Goal: Task Accomplishment & Management: Manage account settings

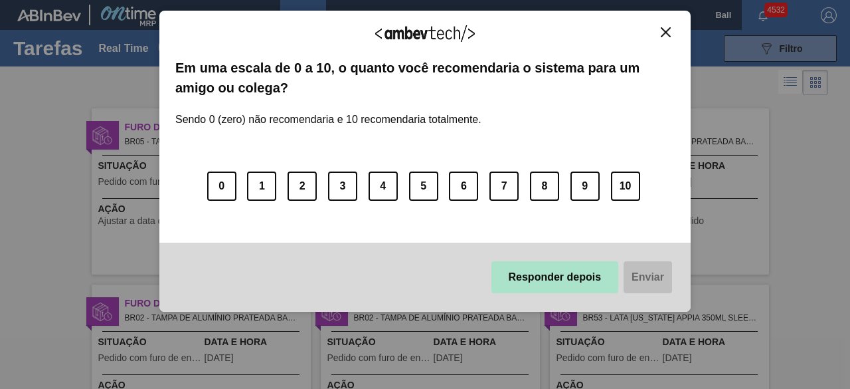
click at [605, 282] on button "Responder depois" at bounding box center [556, 277] width 128 height 32
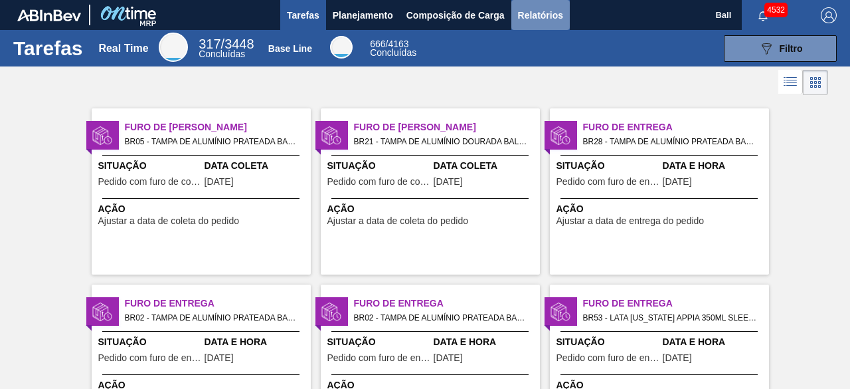
click at [523, 15] on span "Relatórios" at bounding box center [540, 15] width 45 height 16
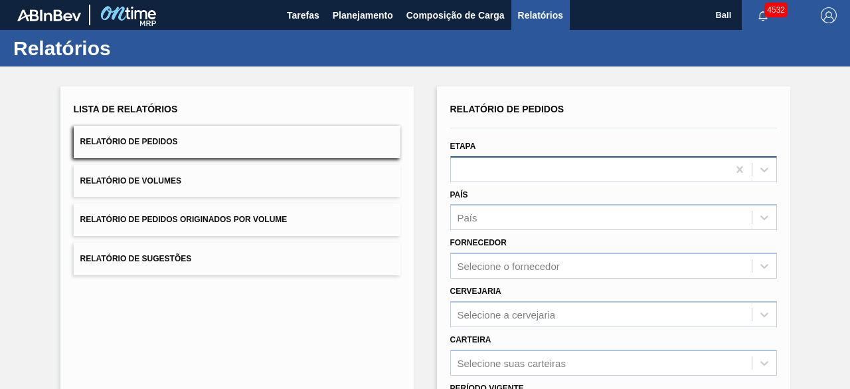
click at [686, 168] on div at bounding box center [589, 168] width 277 height 19
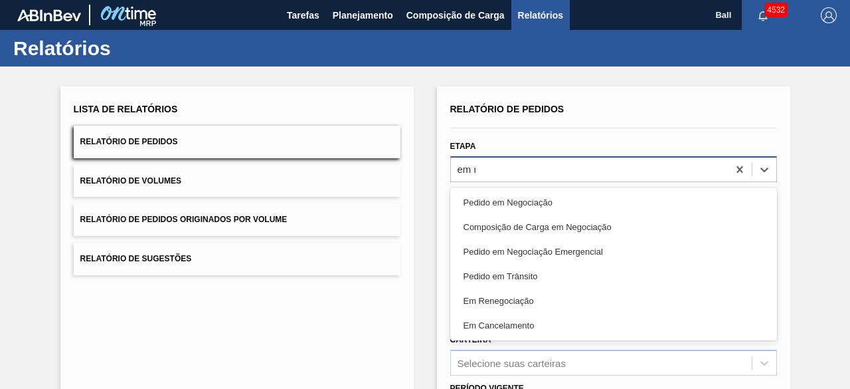
type input "em re"
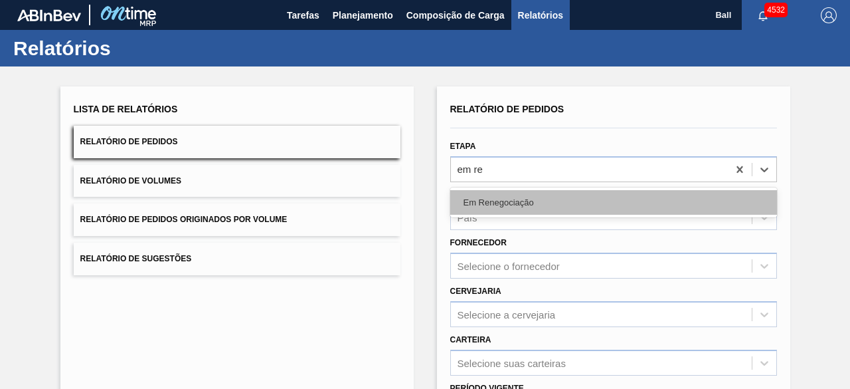
click at [585, 208] on div "Em Renegociação" at bounding box center [613, 202] width 327 height 25
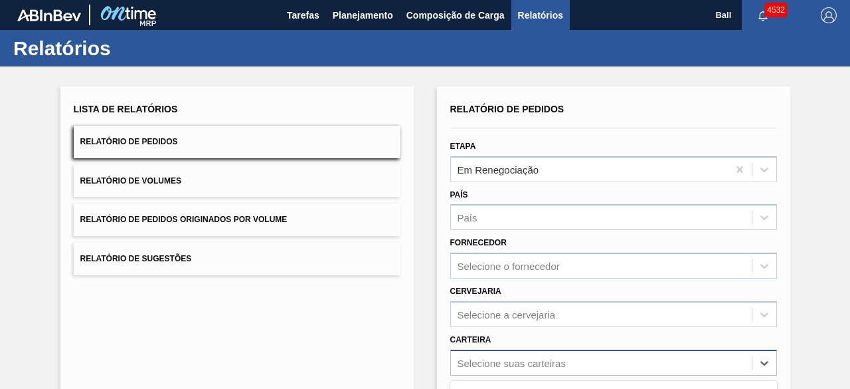
click at [549, 360] on div "option ADITIVO, TINTA focused, 8 of 101. 101 results available. Use Up and Down…" at bounding box center [613, 362] width 327 height 26
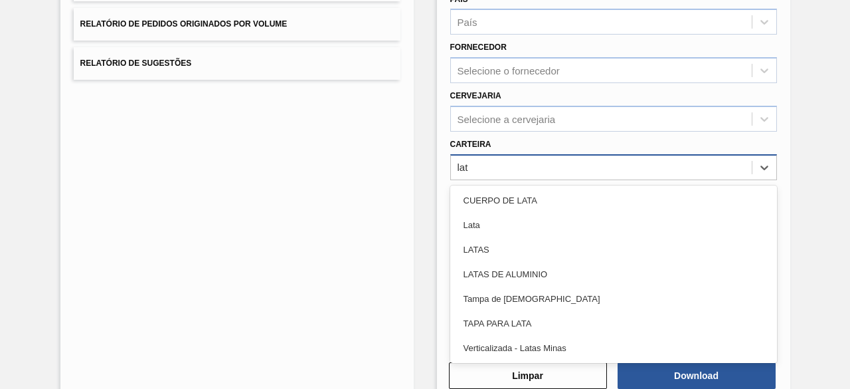
type input "lata"
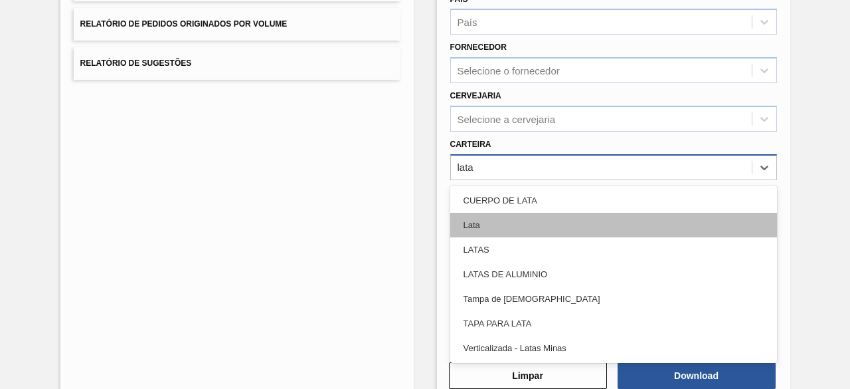
click at [490, 217] on div "Lata" at bounding box center [613, 225] width 327 height 25
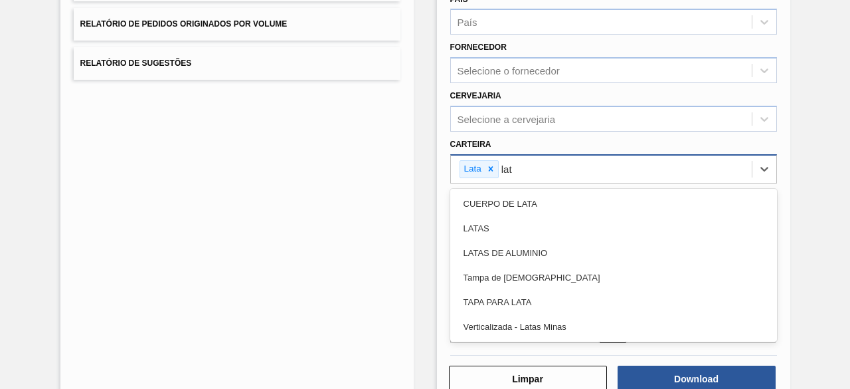
type input "lata"
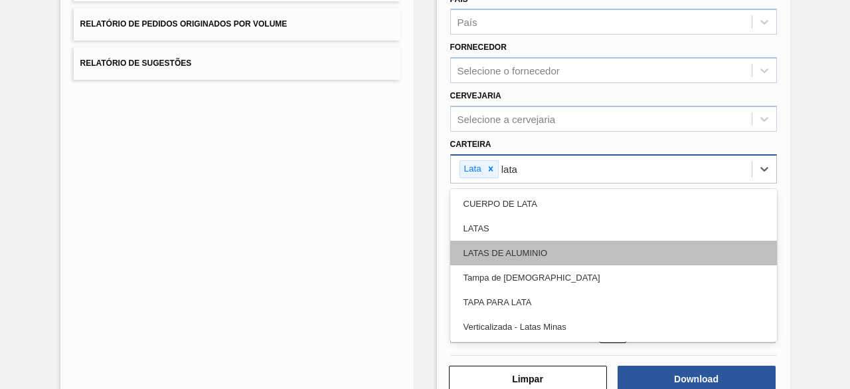
click at [581, 247] on div "LATAS DE ALUMINIO" at bounding box center [613, 252] width 327 height 25
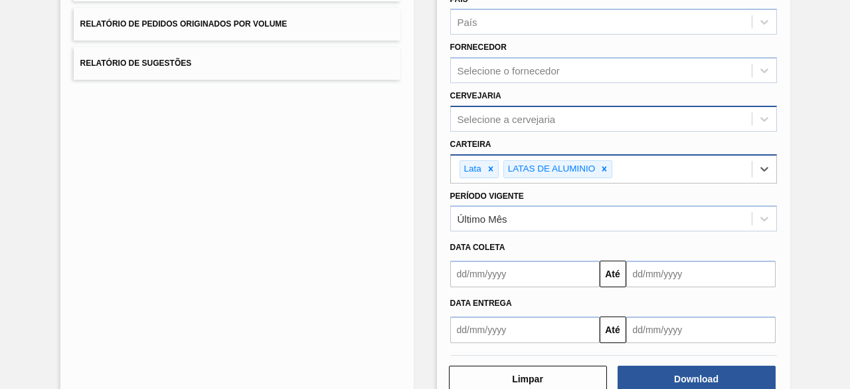
click at [516, 113] on div "Selecione a cervejaria" at bounding box center [507, 118] width 98 height 11
type input "lage"
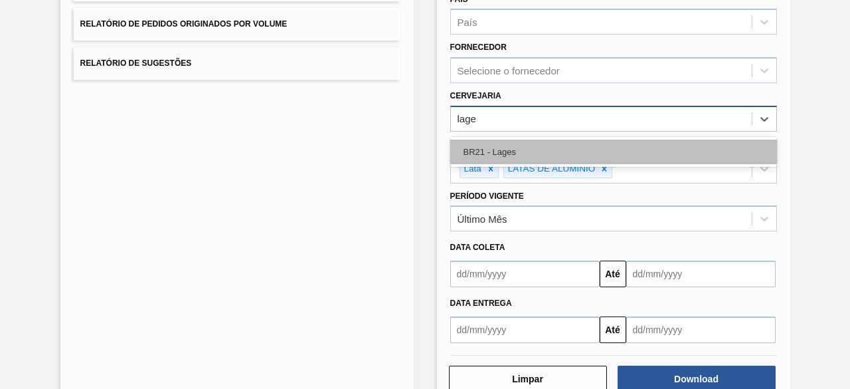
click at [488, 145] on div "BR21 - Lages" at bounding box center [613, 152] width 327 height 25
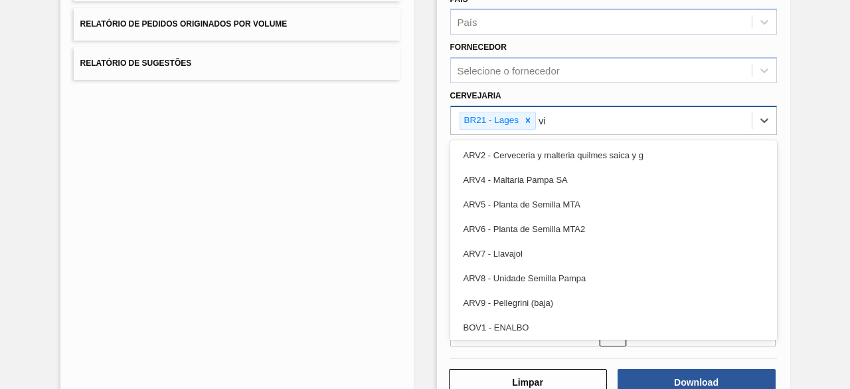
type input "via"
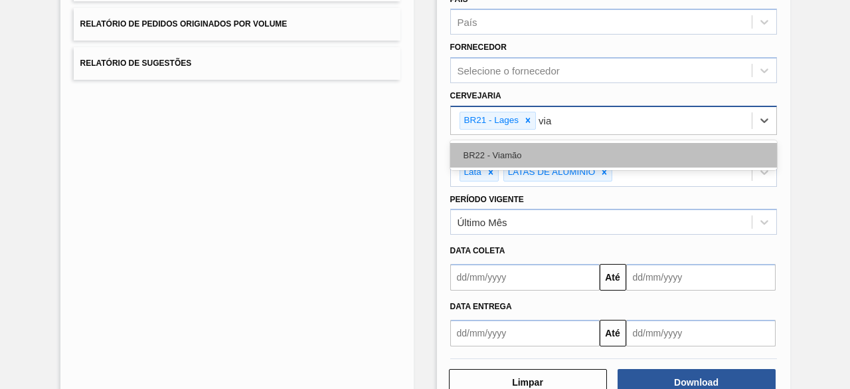
click at [556, 157] on div "BR22 - Viamão" at bounding box center [613, 155] width 327 height 25
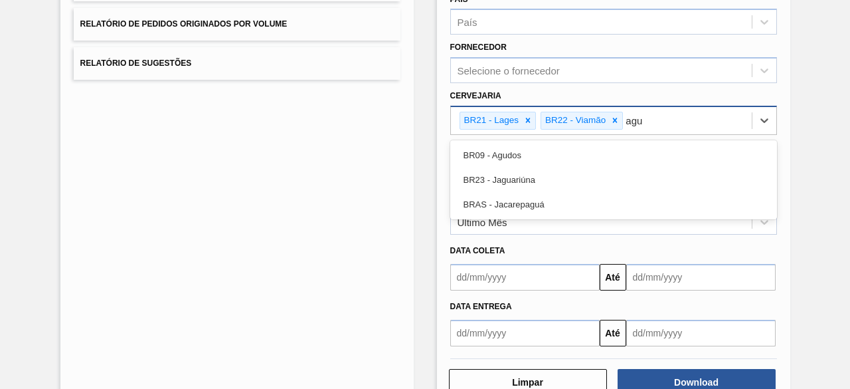
type input "agud"
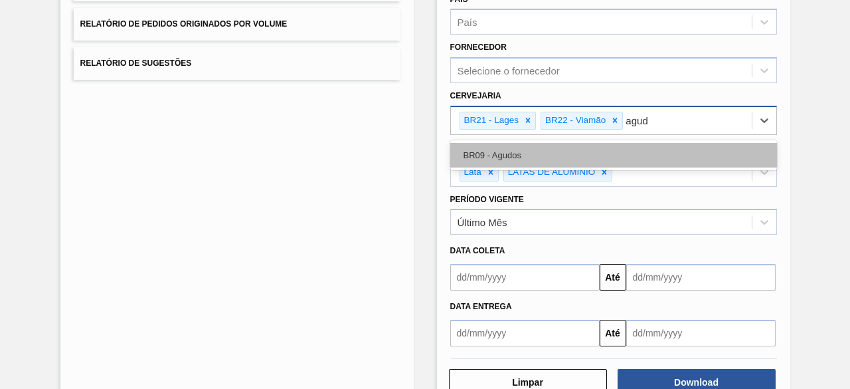
click at [619, 144] on div "BR09 - Agudos" at bounding box center [613, 155] width 327 height 25
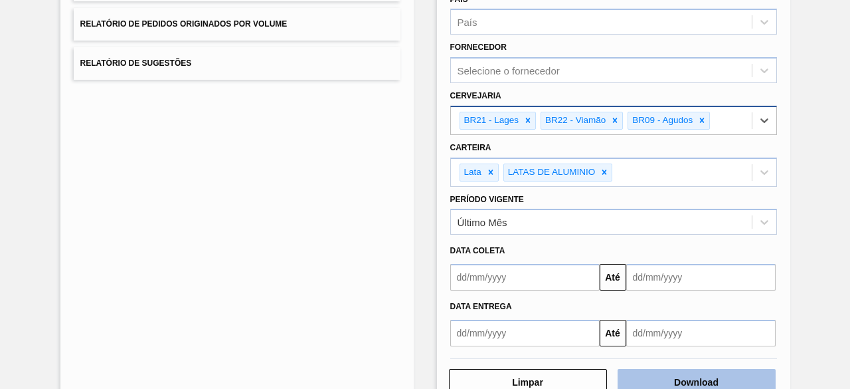
click at [716, 377] on button "Download" at bounding box center [697, 382] width 158 height 27
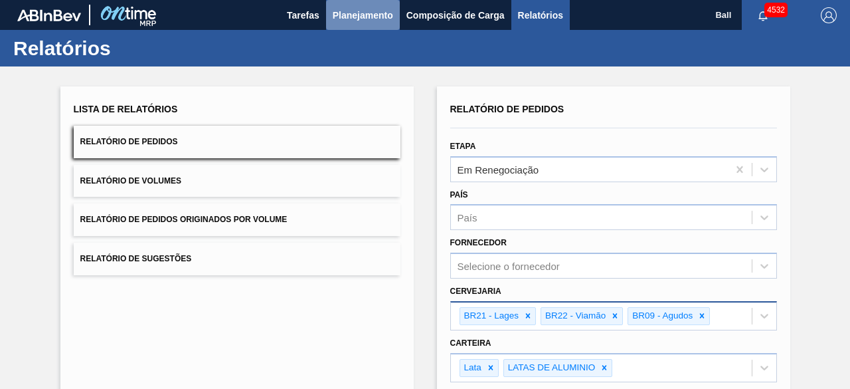
click at [372, 17] on span "Planejamento" at bounding box center [363, 15] width 60 height 16
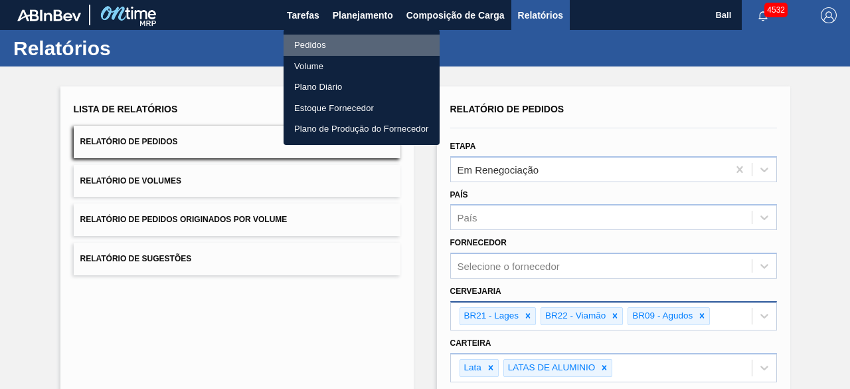
click at [341, 42] on li "Pedidos" at bounding box center [362, 45] width 156 height 21
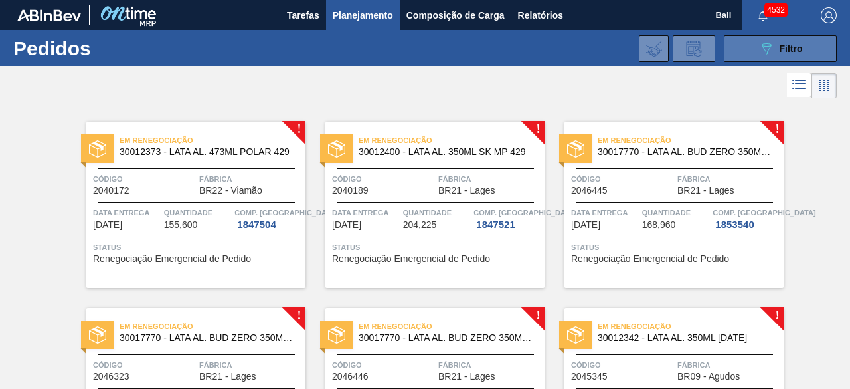
click at [745, 58] on button "089F7B8B-B2A5-4AFE-B5C0-19BA573D28AC Filtro" at bounding box center [780, 48] width 113 height 27
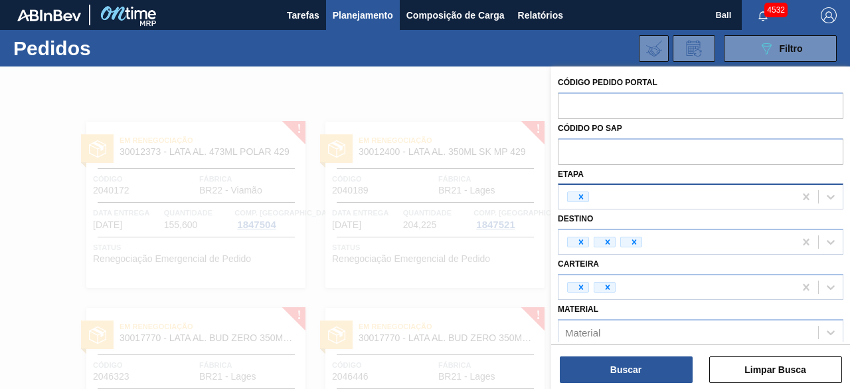
click at [664, 196] on div at bounding box center [677, 197] width 236 height 20
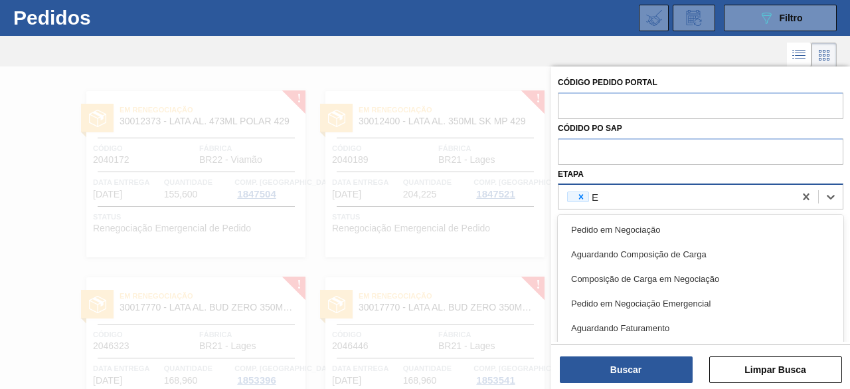
type input "EM"
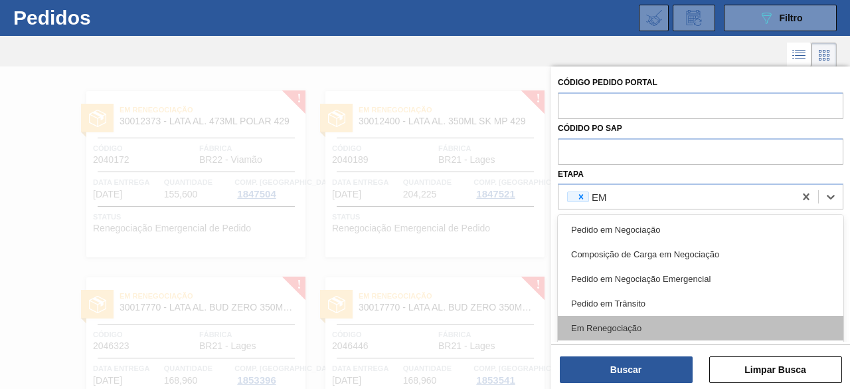
click at [624, 322] on div "Em Renegociação" at bounding box center [701, 328] width 286 height 25
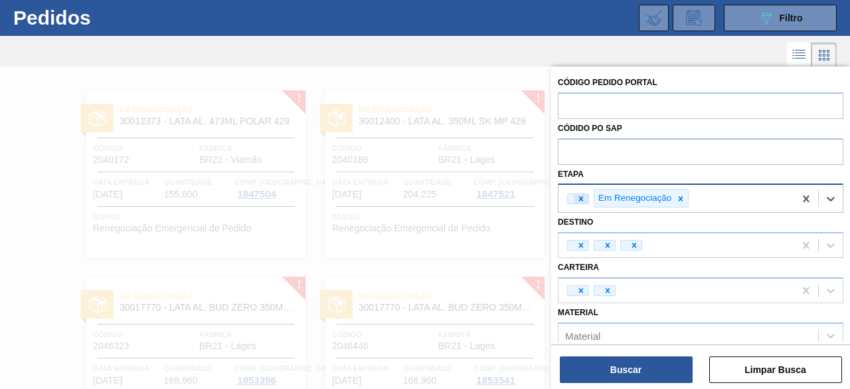
click at [581, 197] on icon at bounding box center [581, 198] width 5 height 5
click at [638, 244] on div at bounding box center [634, 244] width 15 height 9
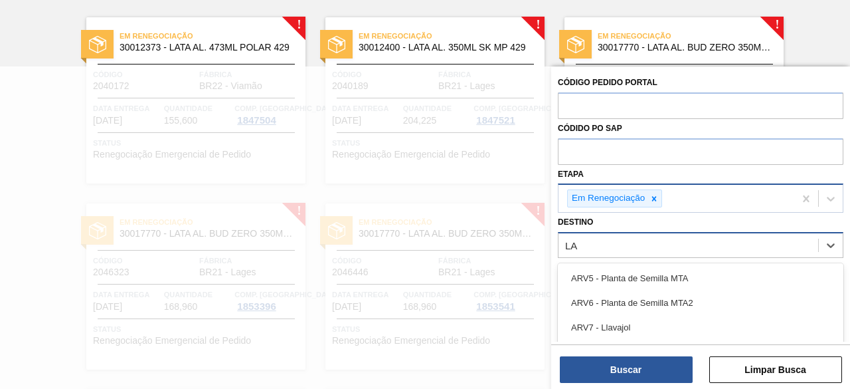
scroll to position [109, 0]
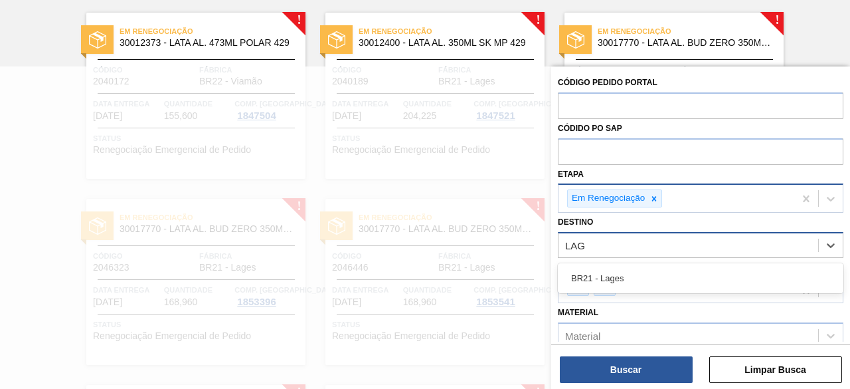
type input "LAGE"
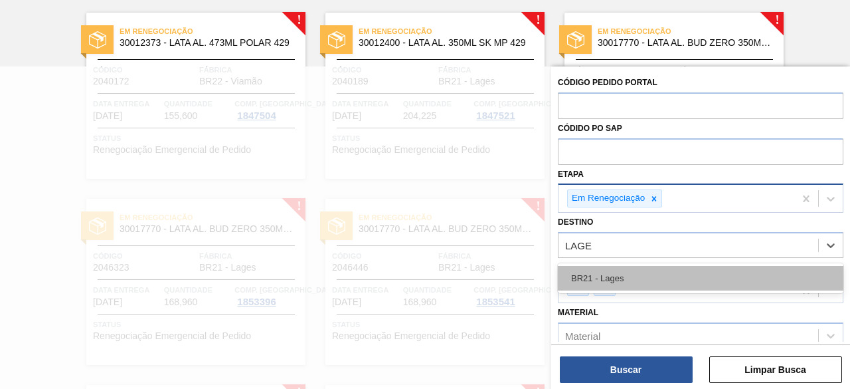
click at [615, 277] on div "BR21 - Lages" at bounding box center [701, 278] width 286 height 25
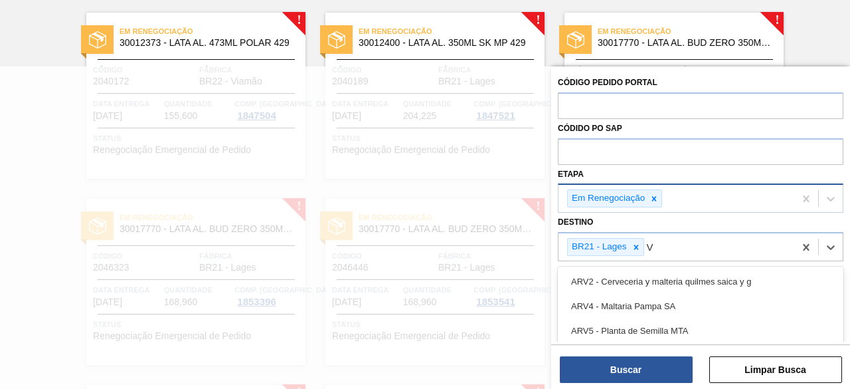
scroll to position [190, 0]
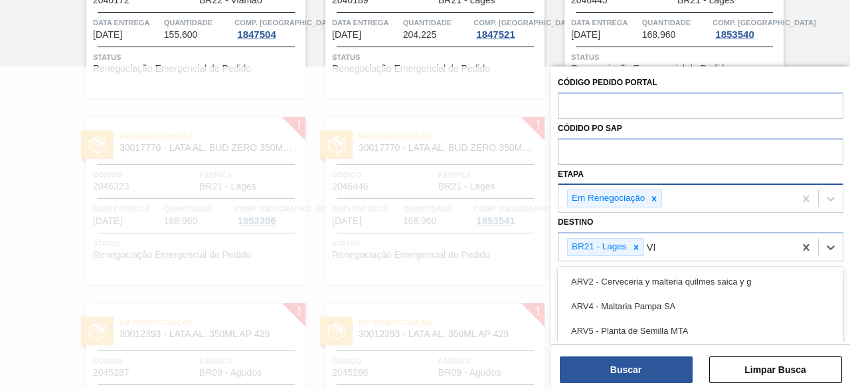
type input "VIA"
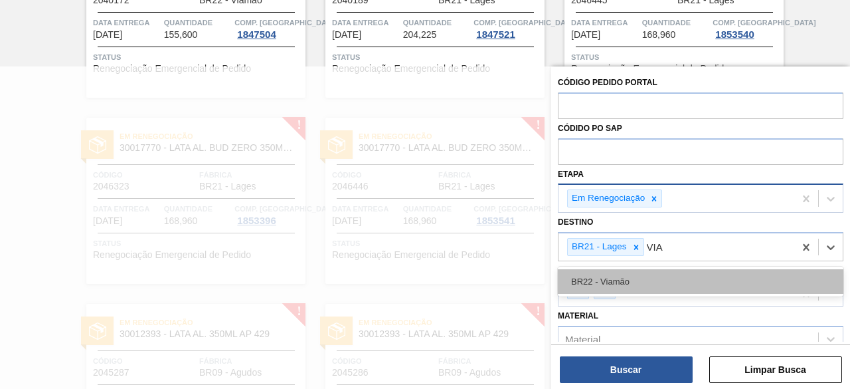
click at [616, 276] on div "BR22 - Viamão" at bounding box center [701, 281] width 286 height 25
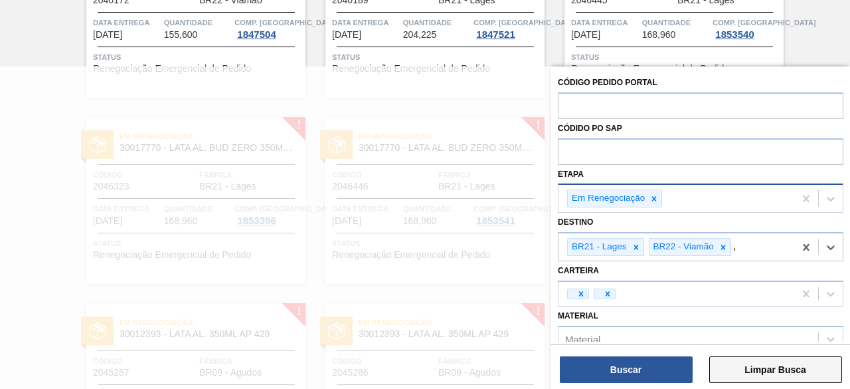
scroll to position [271, 0]
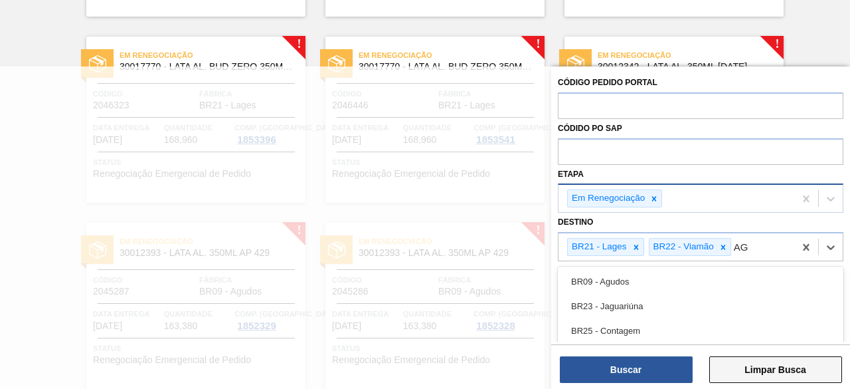
type input "AGU"
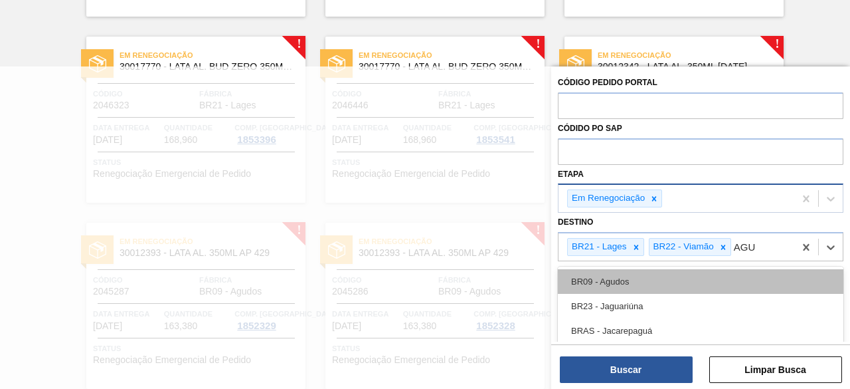
click at [636, 282] on div "BR09 - Agudos" at bounding box center [701, 281] width 286 height 25
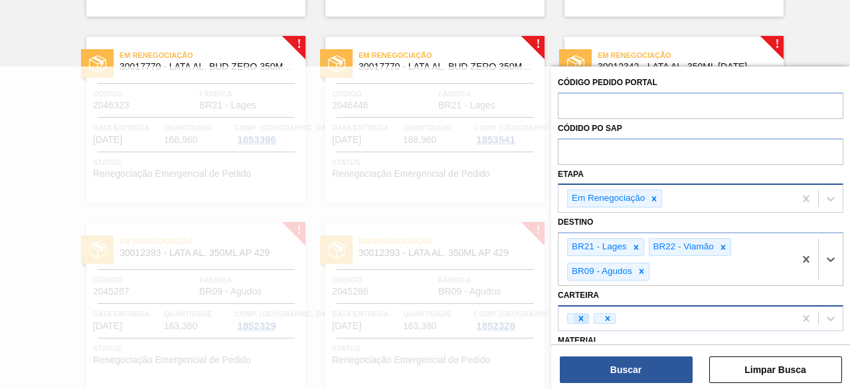
click at [581, 314] on icon at bounding box center [581, 318] width 9 height 9
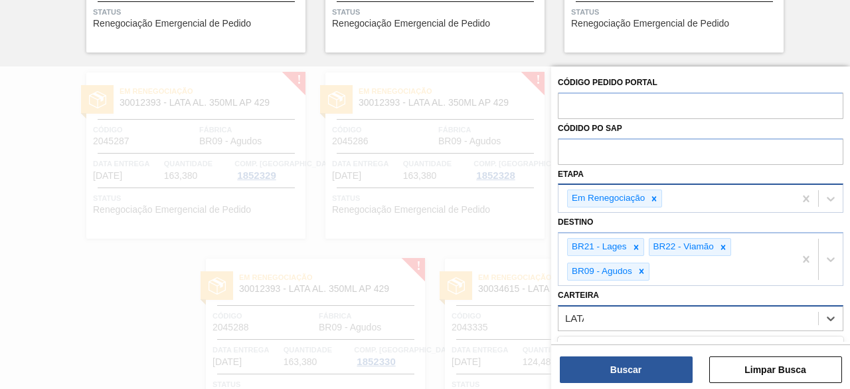
type input "LATAS"
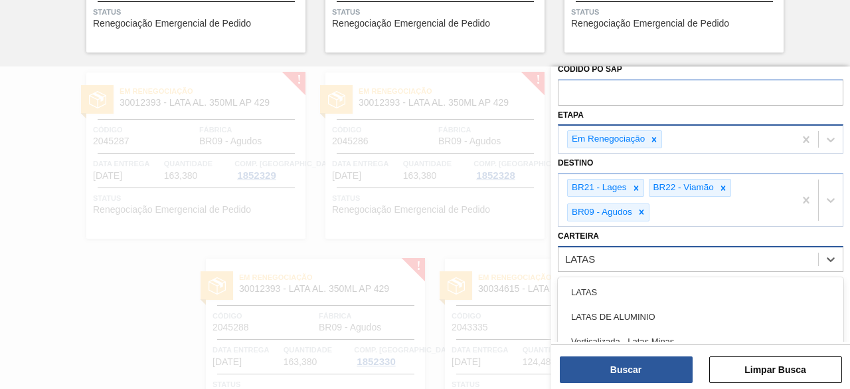
scroll to position [133, 0]
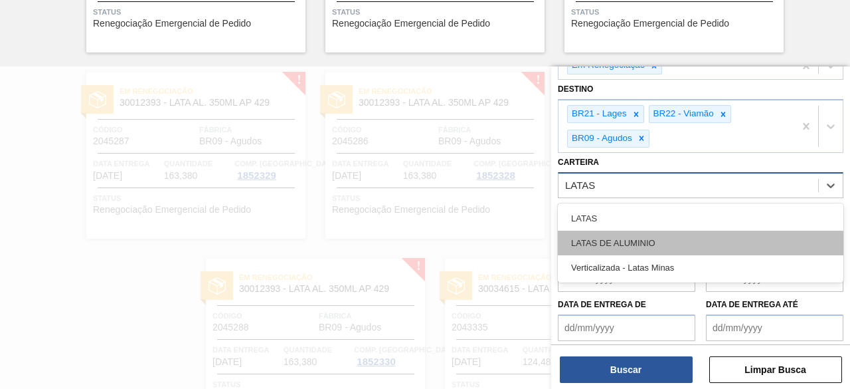
click at [610, 237] on div "LATAS DE ALUMINIO" at bounding box center [701, 243] width 286 height 25
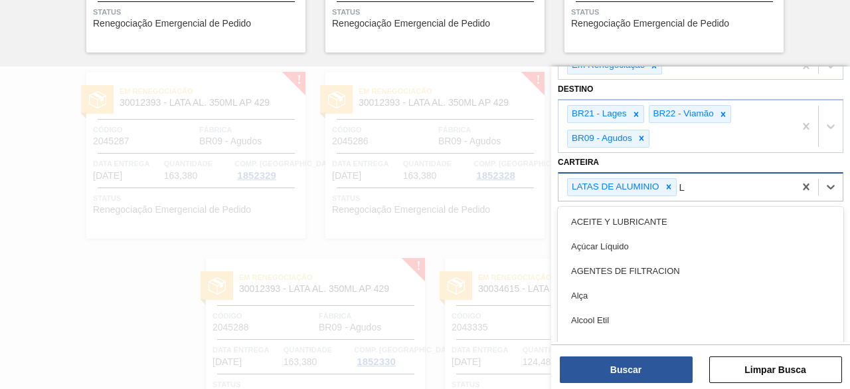
scroll to position [441, 0]
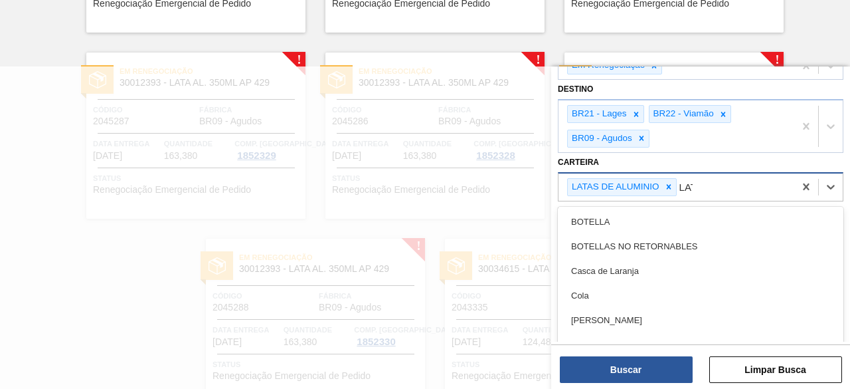
type input "LATA"
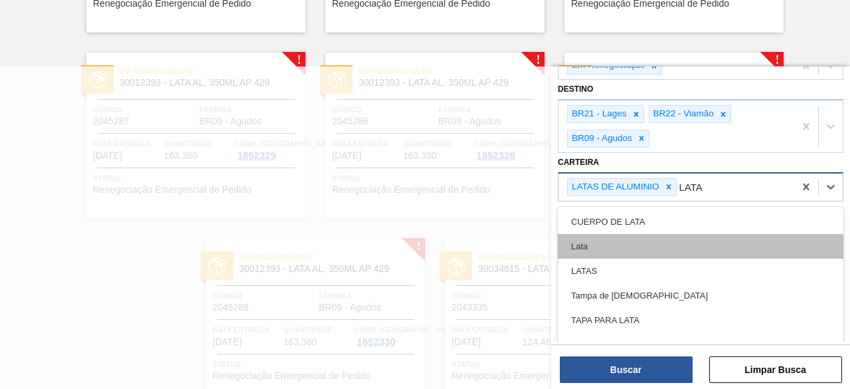
click at [657, 242] on div "Lata" at bounding box center [701, 246] width 286 height 25
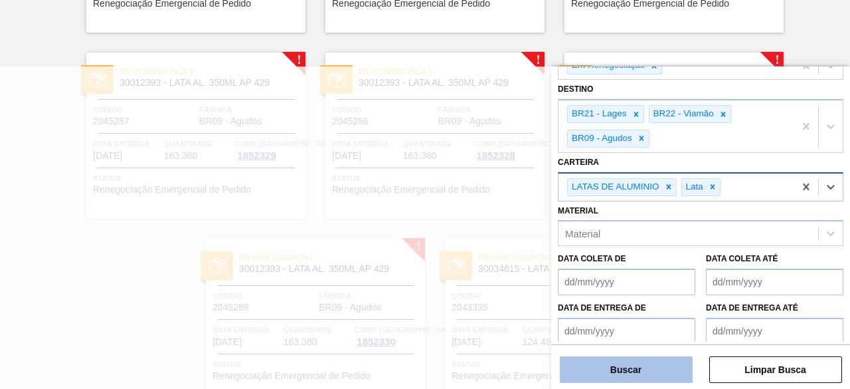
click at [674, 361] on button "Buscar" at bounding box center [626, 369] width 133 height 27
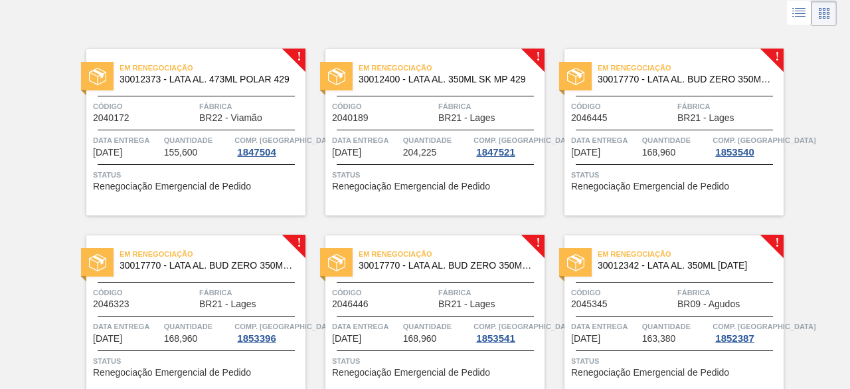
scroll to position [0, 0]
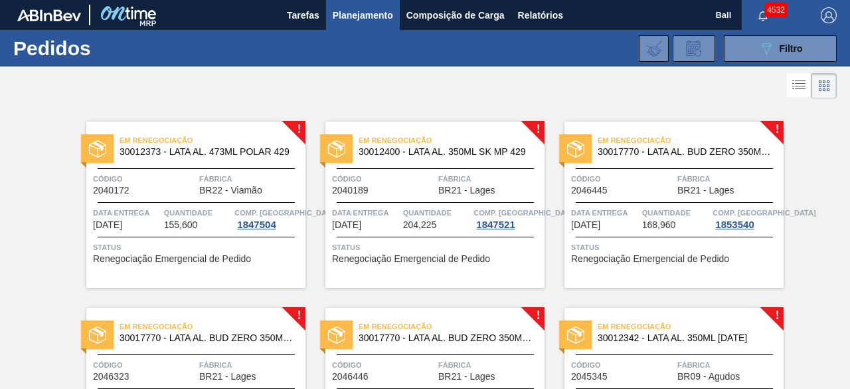
click at [798, 83] on icon at bounding box center [799, 85] width 16 height 16
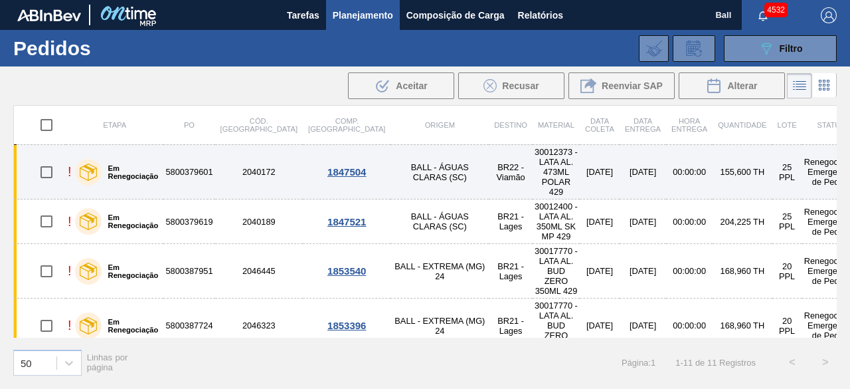
click at [391, 163] on td "BALL - ÁGUAS CLARAS (SC)" at bounding box center [440, 172] width 98 height 54
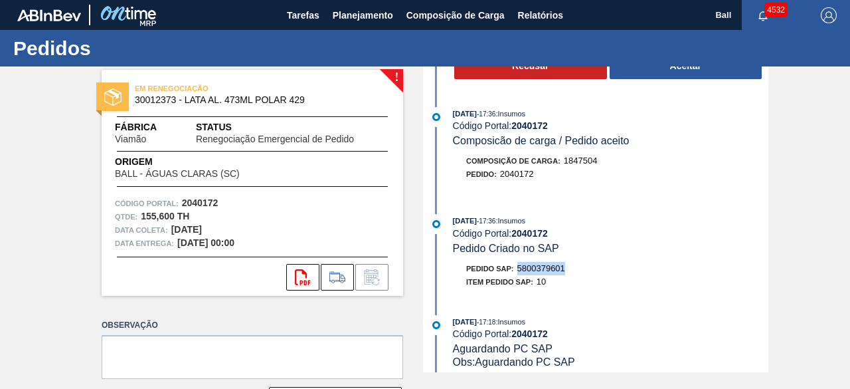
drag, startPoint x: 573, startPoint y: 271, endPoint x: 518, endPoint y: 272, distance: 55.1
click at [518, 272] on div "Pedido SAP: 5800379601" at bounding box center [611, 268] width 316 height 13
copy span "5800379601"
click at [588, 269] on div "Pedido SAP: 5800379601" at bounding box center [611, 268] width 316 height 13
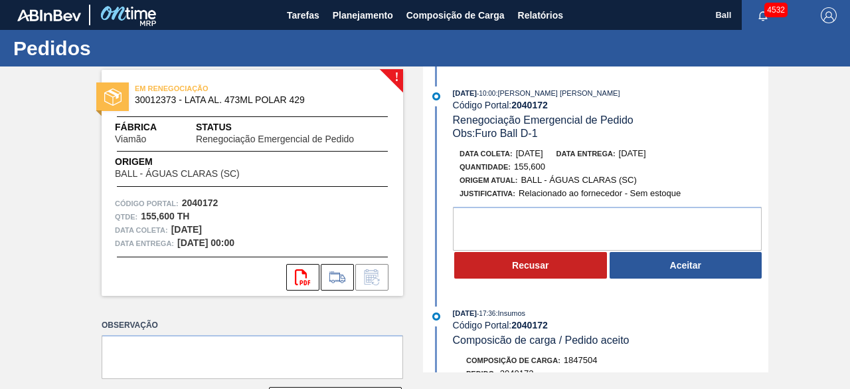
drag, startPoint x: 559, startPoint y: 153, endPoint x: 515, endPoint y: 156, distance: 43.3
click at [515, 156] on div "Data coleta: 05/10/2025 Data entrega: 05/10/2025" at bounding box center [618, 153] width 316 height 13
copy span "05/10/2025"
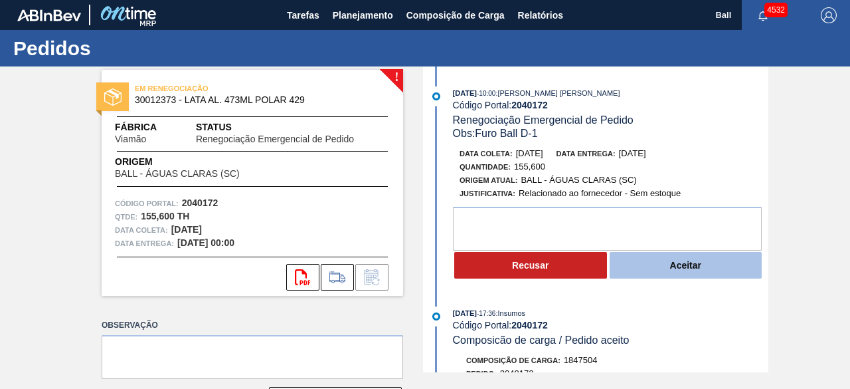
click at [690, 264] on button "Aceitar" at bounding box center [686, 265] width 153 height 27
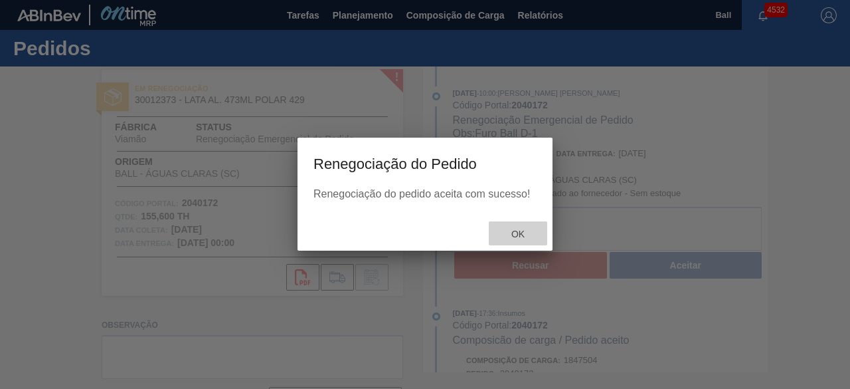
click at [519, 232] on span "Ok" at bounding box center [518, 234] width 35 height 11
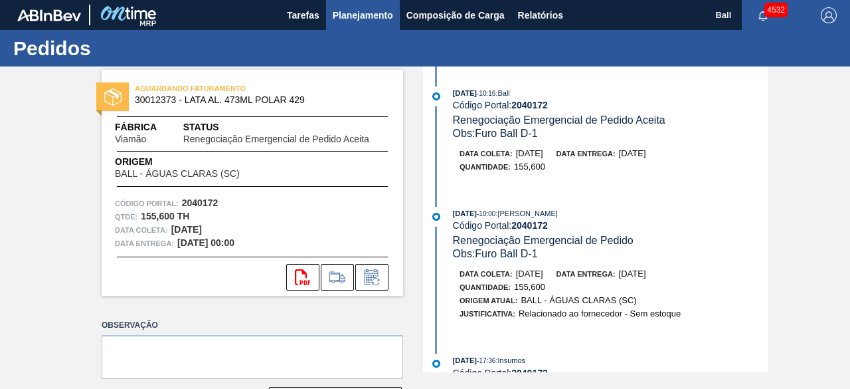
click at [373, 9] on span "Planejamento" at bounding box center [363, 15] width 60 height 16
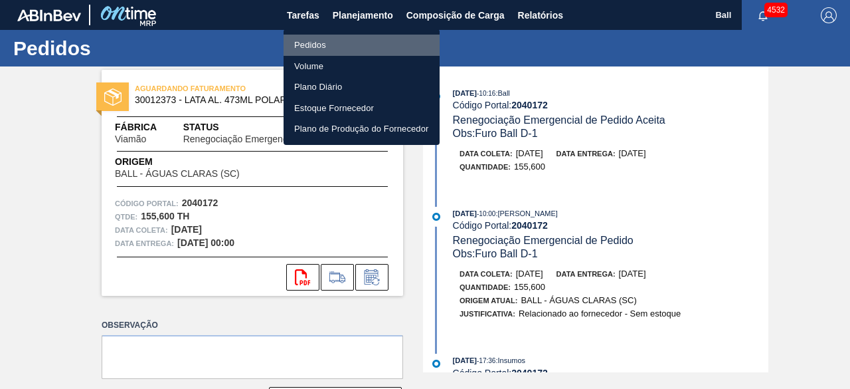
click at [333, 42] on li "Pedidos" at bounding box center [362, 45] width 156 height 21
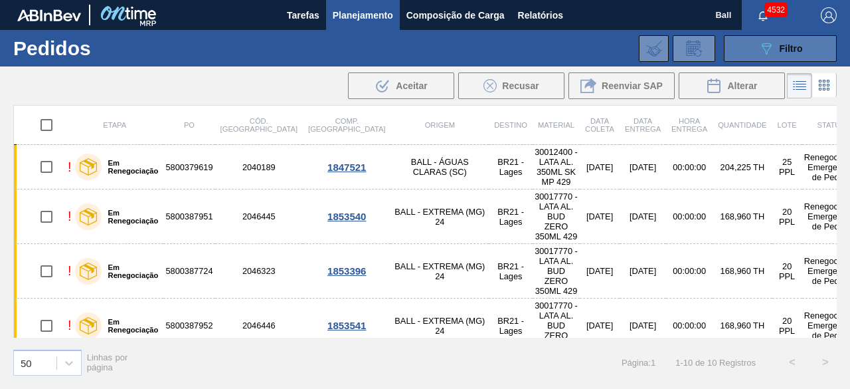
click at [729, 48] on button "089F7B8B-B2A5-4AFE-B5C0-19BA573D28AC Filtro" at bounding box center [780, 48] width 113 height 27
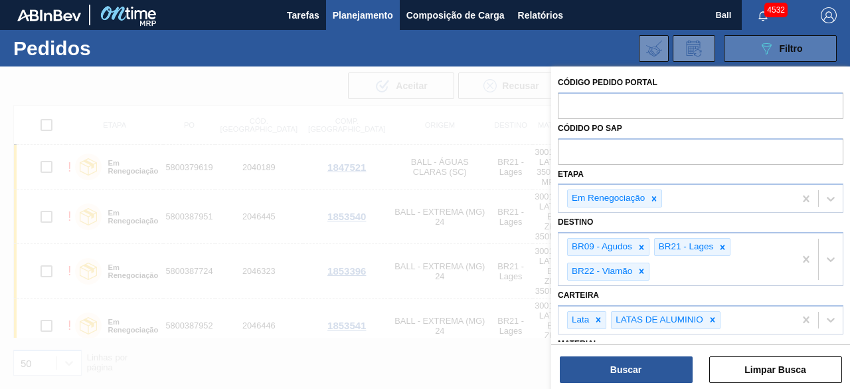
click at [749, 50] on button "089F7B8B-B2A5-4AFE-B5C0-19BA573D28AC Filtro" at bounding box center [780, 48] width 113 height 27
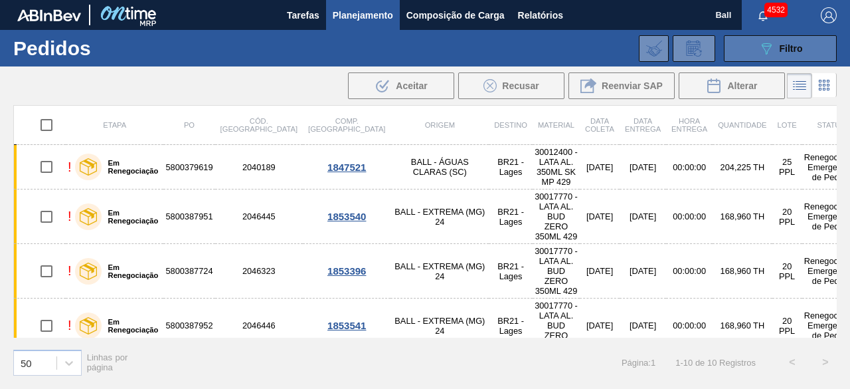
click at [749, 50] on button "089F7B8B-B2A5-4AFE-B5C0-19BA573D28AC Filtro" at bounding box center [780, 48] width 113 height 27
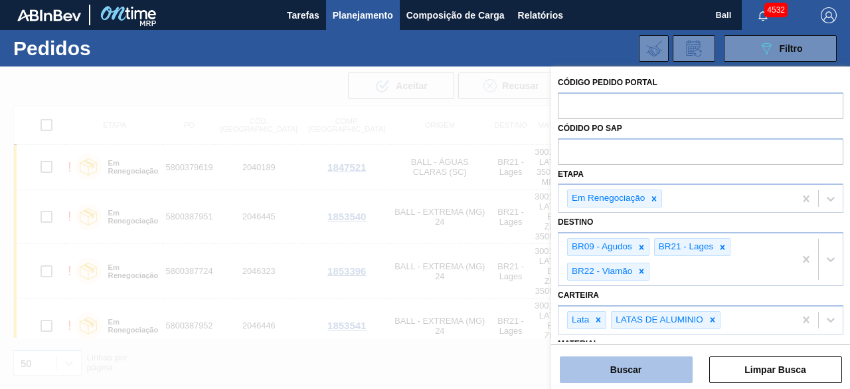
click at [663, 367] on button "Buscar" at bounding box center [626, 369] width 133 height 27
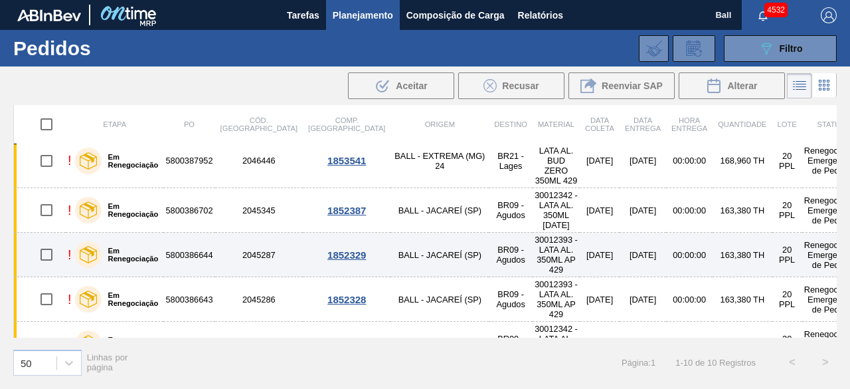
scroll to position [183, 0]
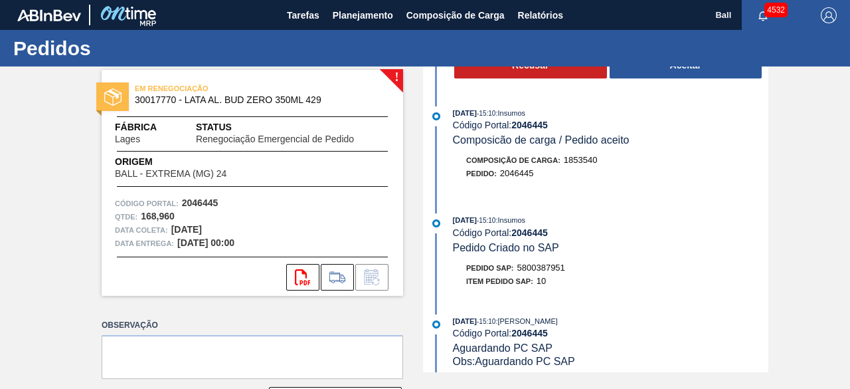
scroll to position [266, 0]
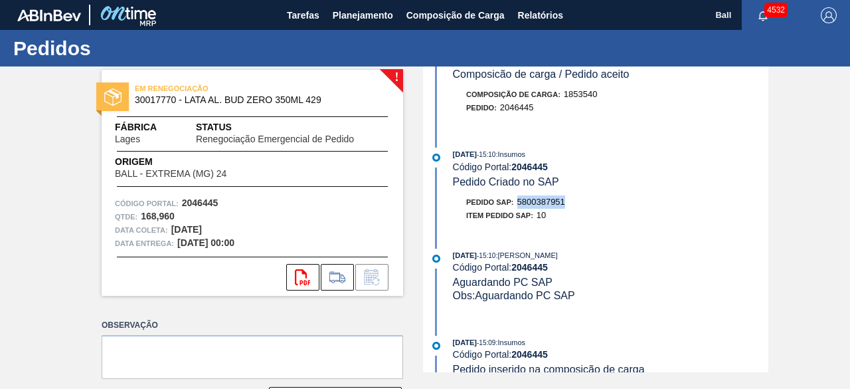
drag, startPoint x: 570, startPoint y: 203, endPoint x: 518, endPoint y: 209, distance: 52.2
click at [518, 209] on div "Pedido SAP: 5800387951" at bounding box center [611, 201] width 316 height 13
copy span "5800387951"
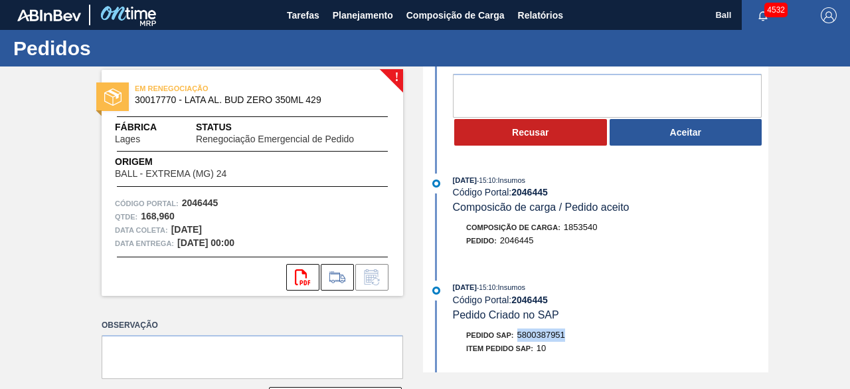
scroll to position [0, 0]
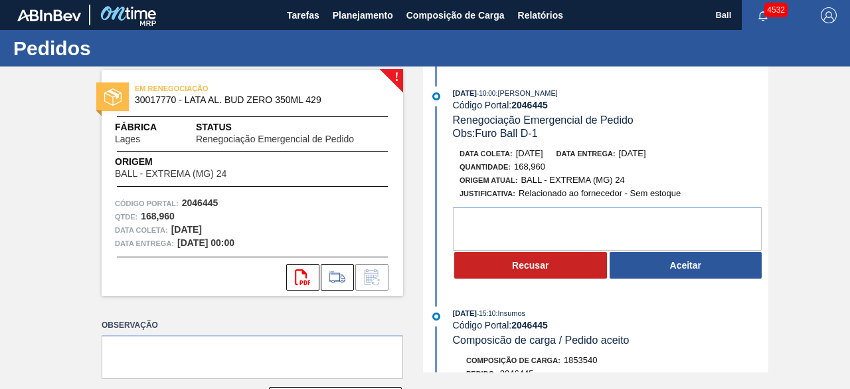
drag, startPoint x: 559, startPoint y: 152, endPoint x: 517, endPoint y: 154, distance: 42.6
click at [517, 154] on div "Data coleta: 05/10/2025 Data entrega: 06/10/2025" at bounding box center [618, 153] width 316 height 13
copy span "05/10/2025"
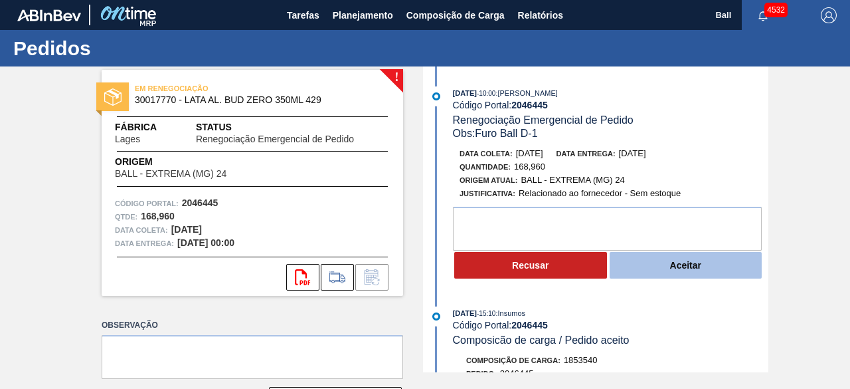
click at [678, 269] on button "Aceitar" at bounding box center [686, 265] width 153 height 27
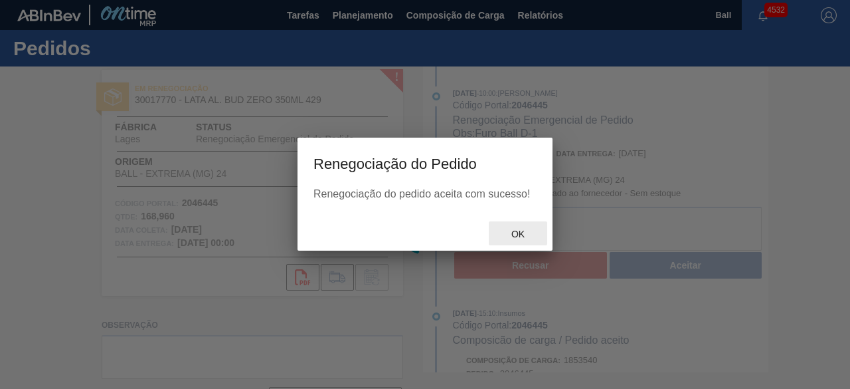
click at [521, 225] on div "Ok" at bounding box center [518, 233] width 58 height 25
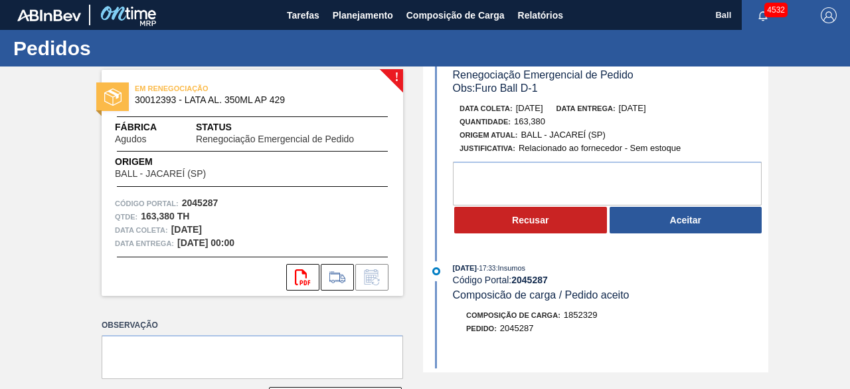
scroll to position [133, 0]
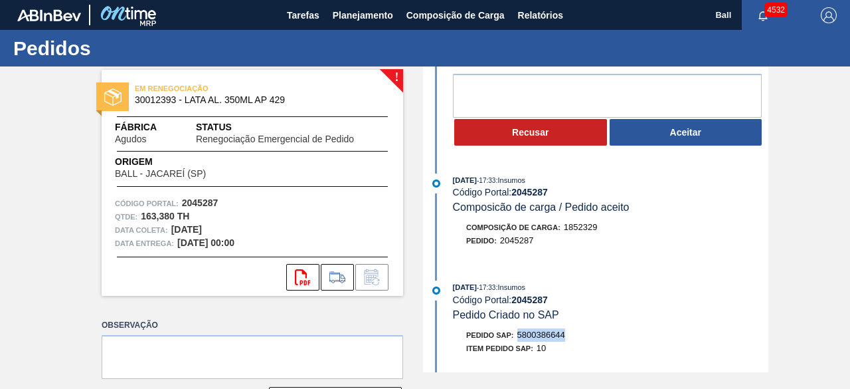
drag, startPoint x: 573, startPoint y: 337, endPoint x: 518, endPoint y: 339, distance: 54.5
click at [518, 339] on div "Pedido SAP: 5800386644" at bounding box center [611, 334] width 316 height 13
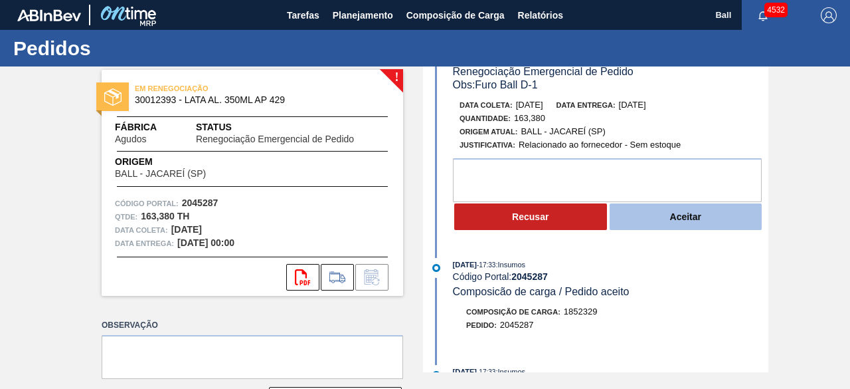
scroll to position [0, 0]
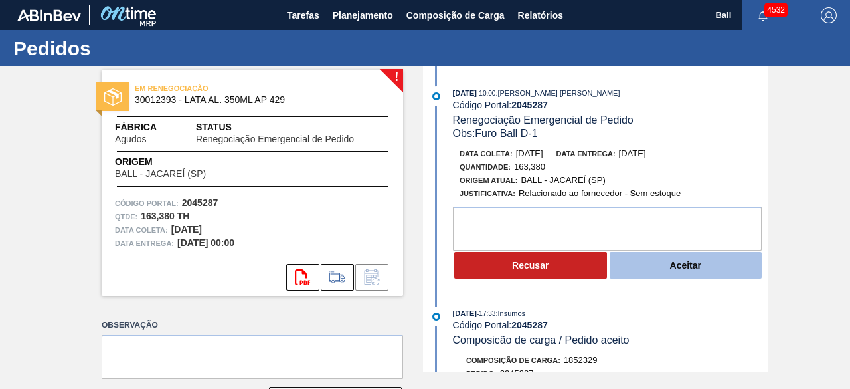
click at [723, 262] on button "Aceitar" at bounding box center [686, 265] width 153 height 27
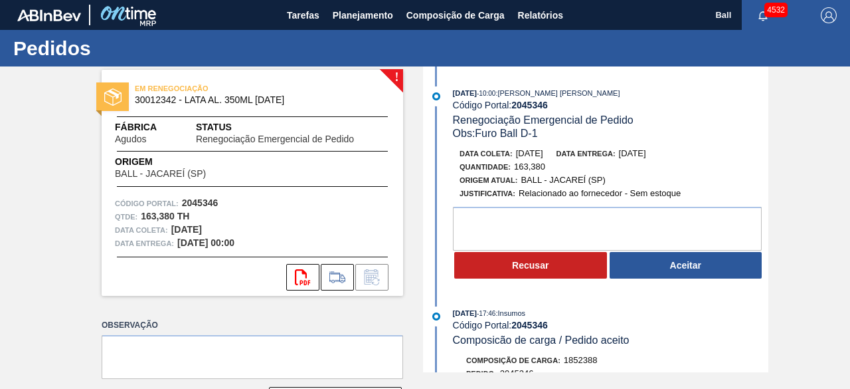
scroll to position [266, 0]
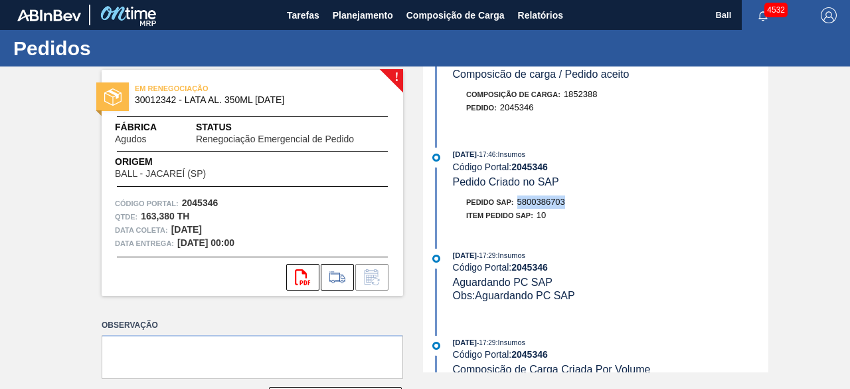
drag, startPoint x: 571, startPoint y: 208, endPoint x: 519, endPoint y: 208, distance: 51.2
click at [519, 208] on div "Pedido SAP: 5800386703" at bounding box center [611, 201] width 316 height 13
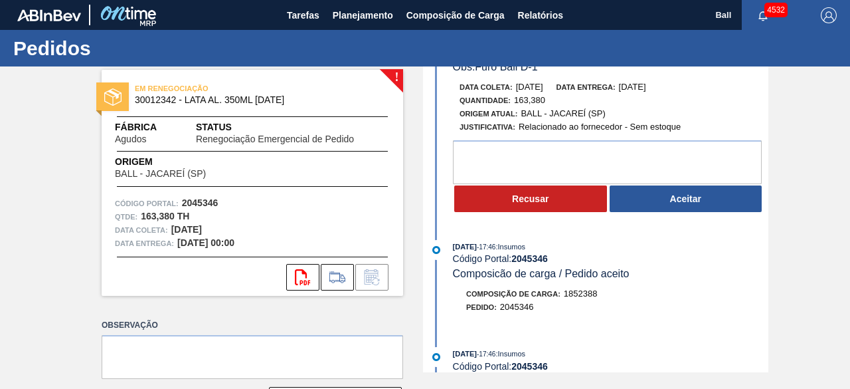
scroll to position [0, 0]
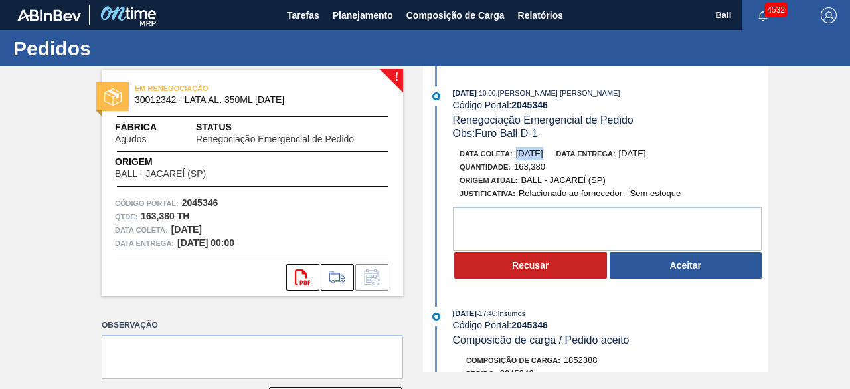
drag, startPoint x: 566, startPoint y: 151, endPoint x: 498, endPoint y: 160, distance: 69.1
click at [510, 154] on div "Data coleta: 05/10/2025 Data entrega: 06/10/2025" at bounding box center [618, 153] width 316 height 13
drag, startPoint x: 579, startPoint y: 159, endPoint x: 553, endPoint y: 153, distance: 27.2
click at [579, 159] on div "Data entrega: 06/10/2025" at bounding box center [602, 153] width 90 height 13
drag, startPoint x: 557, startPoint y: 152, endPoint x: 517, endPoint y: 154, distance: 40.6
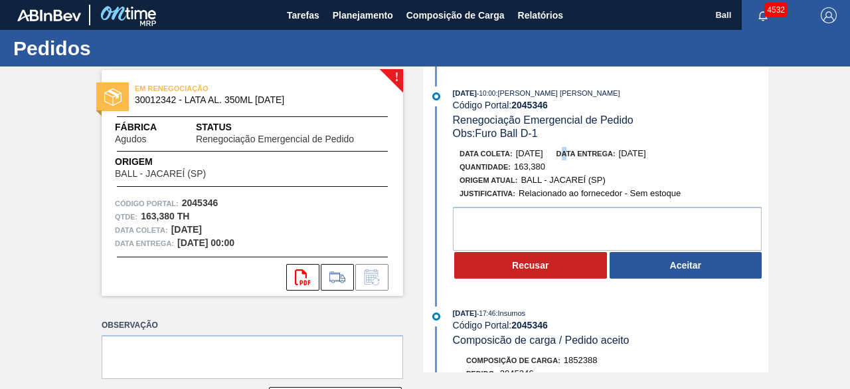
click at [517, 154] on span "[DATE]" at bounding box center [529, 153] width 27 height 10
copy span "[DATE]"
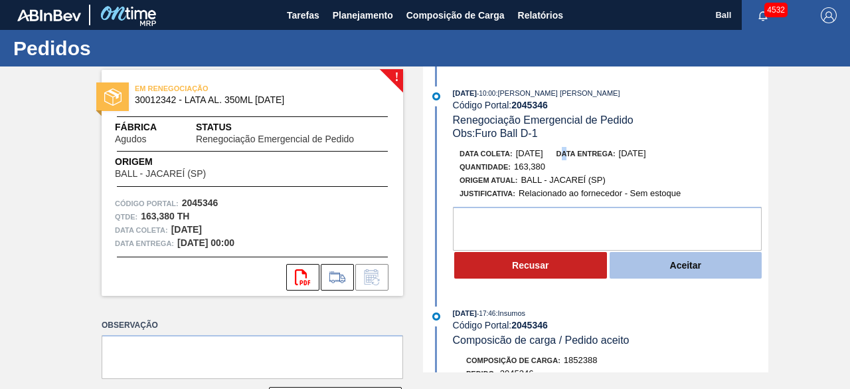
click at [679, 268] on button "Aceitar" at bounding box center [686, 265] width 153 height 27
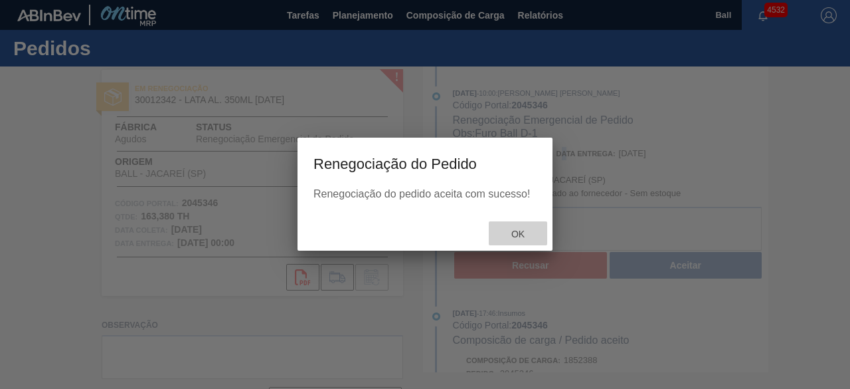
click at [516, 228] on div "Ok" at bounding box center [518, 233] width 58 height 25
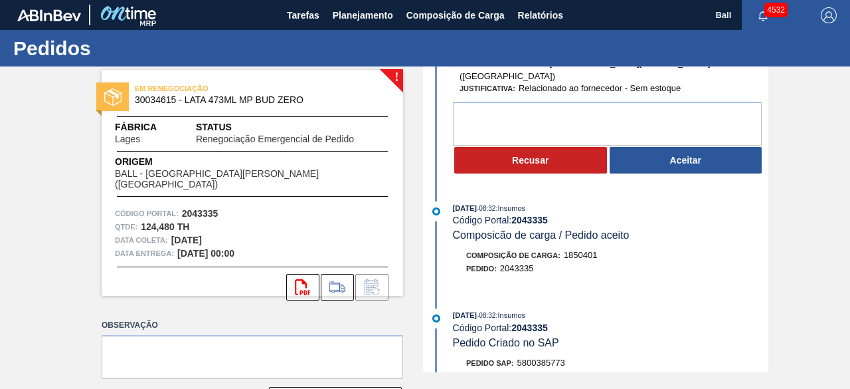
scroll to position [199, 0]
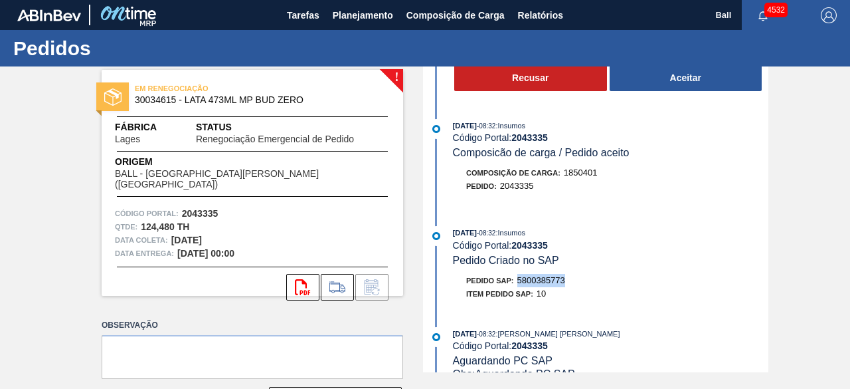
drag, startPoint x: 551, startPoint y: 270, endPoint x: 519, endPoint y: 273, distance: 32.1
click at [519, 274] on div "Pedido SAP: 5800385773" at bounding box center [611, 280] width 316 height 13
copy span "5800385773"
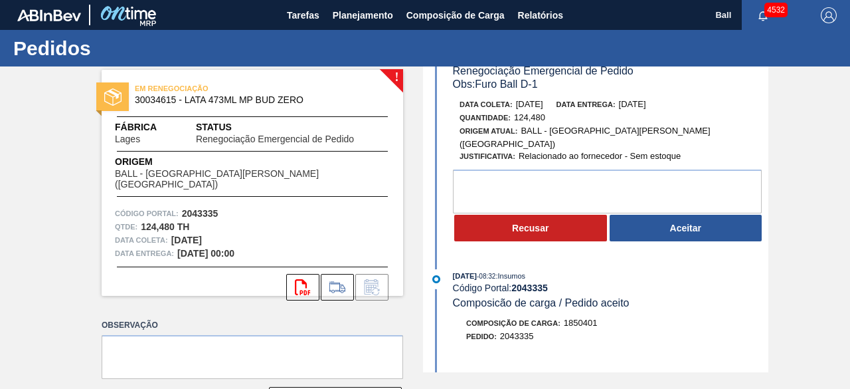
scroll to position [0, 0]
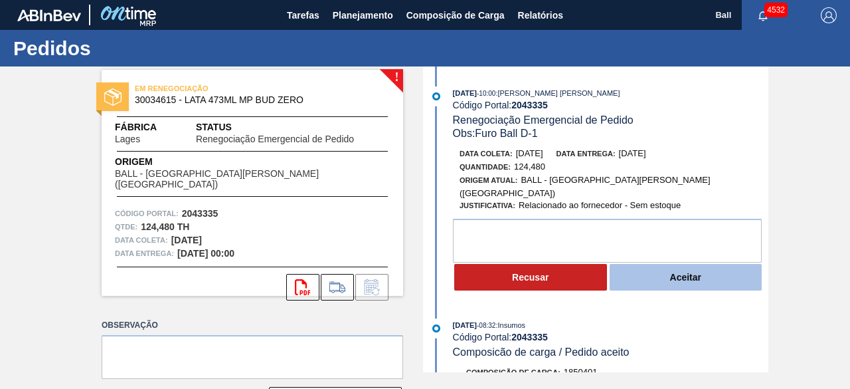
click at [670, 264] on button "Aceitar" at bounding box center [686, 277] width 153 height 27
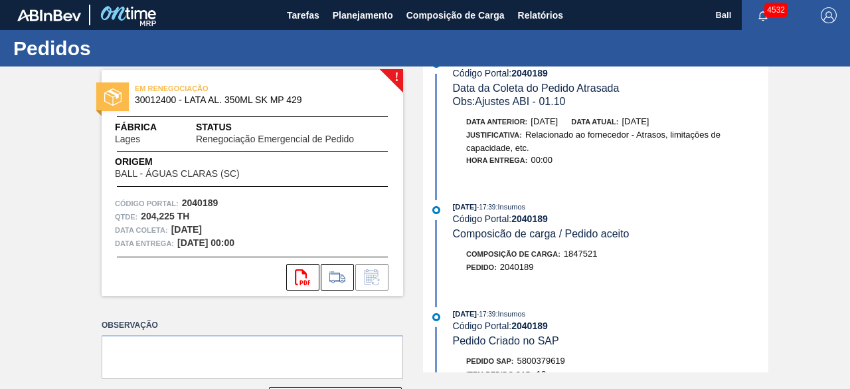
scroll to position [465, 0]
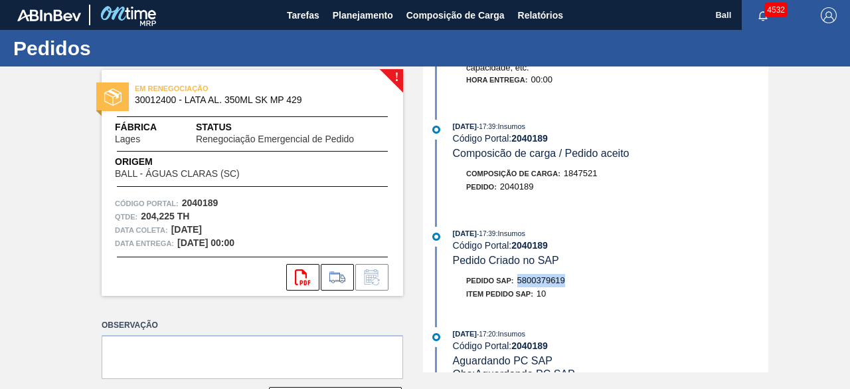
drag, startPoint x: 568, startPoint y: 288, endPoint x: 518, endPoint y: 288, distance: 49.8
click at [518, 287] on div "Pedido SAP: 5800379619" at bounding box center [611, 280] width 316 height 13
copy span "5800379619"
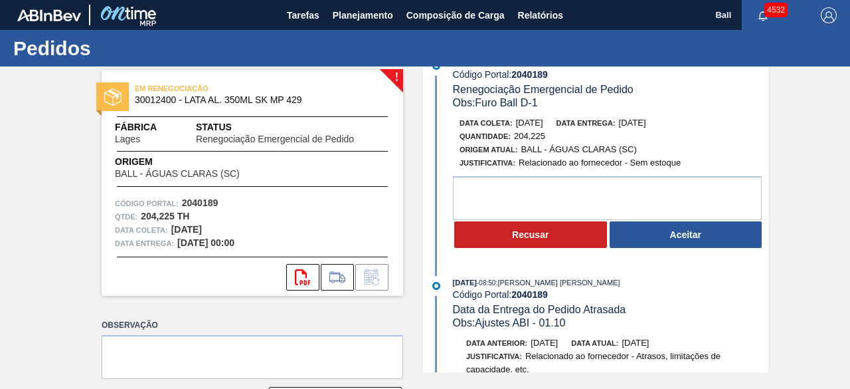
scroll to position [0, 0]
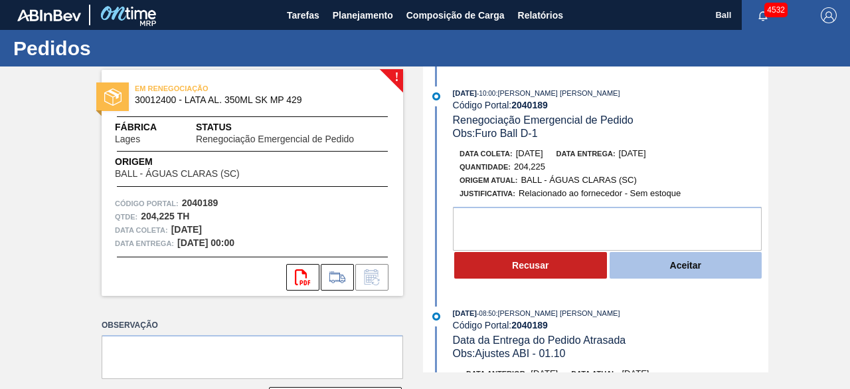
click at [680, 276] on button "Aceitar" at bounding box center [686, 265] width 153 height 27
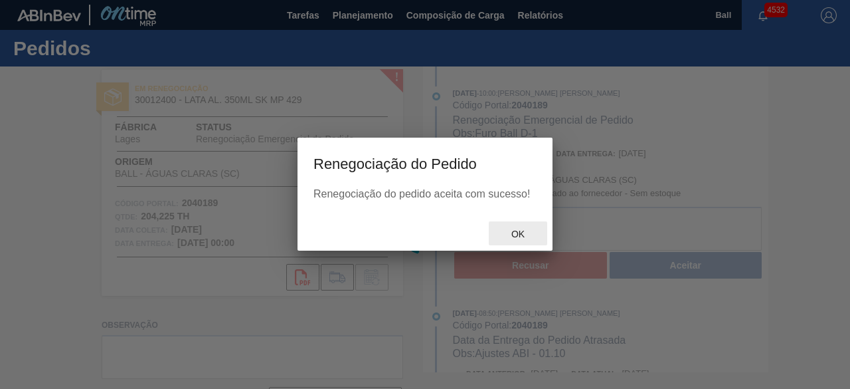
click at [513, 229] on div "Ok" at bounding box center [518, 233] width 58 height 25
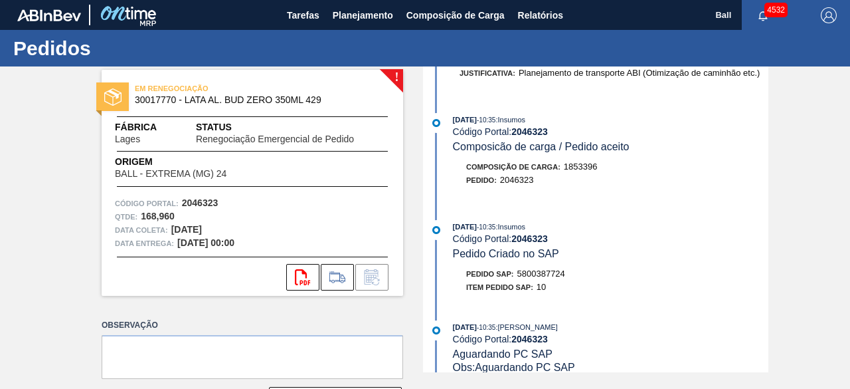
scroll to position [531, 0]
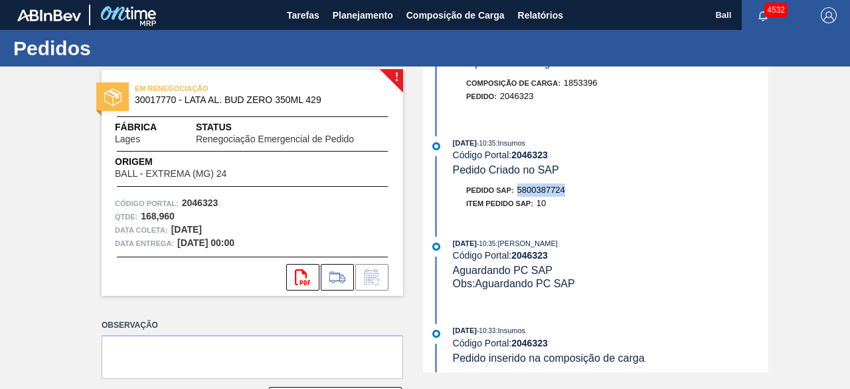
drag, startPoint x: 575, startPoint y: 201, endPoint x: 517, endPoint y: 202, distance: 57.1
click at [517, 197] on div "Pedido SAP: 5800387724" at bounding box center [611, 189] width 316 height 13
copy span "5800387724"
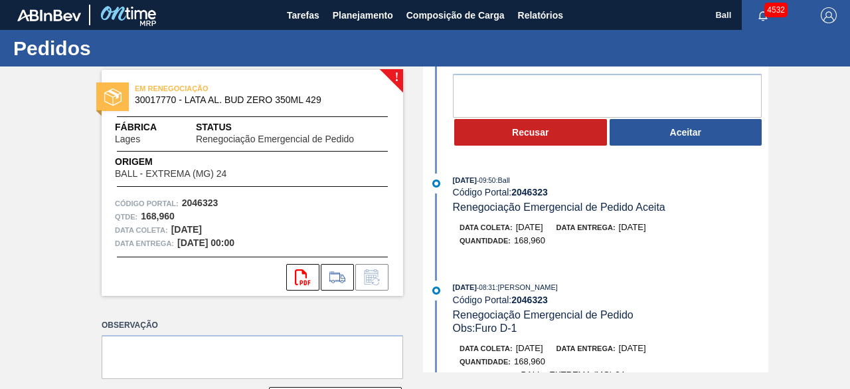
scroll to position [0, 0]
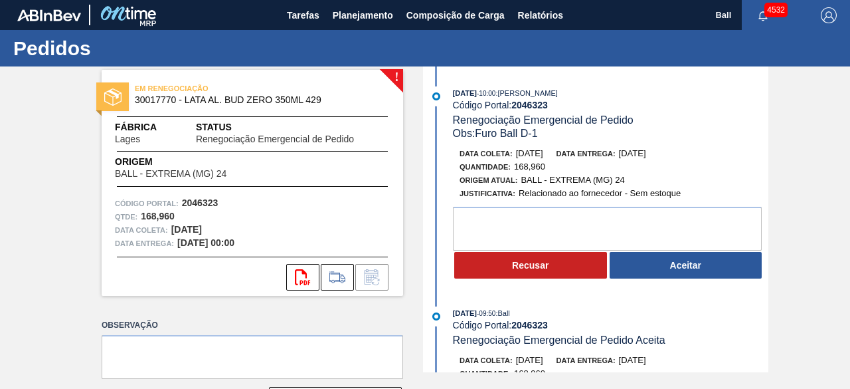
drag, startPoint x: 558, startPoint y: 153, endPoint x: 515, endPoint y: 153, distance: 42.5
click at [516, 153] on span "[DATE]" at bounding box center [529, 153] width 27 height 10
copy span "[DATE]"
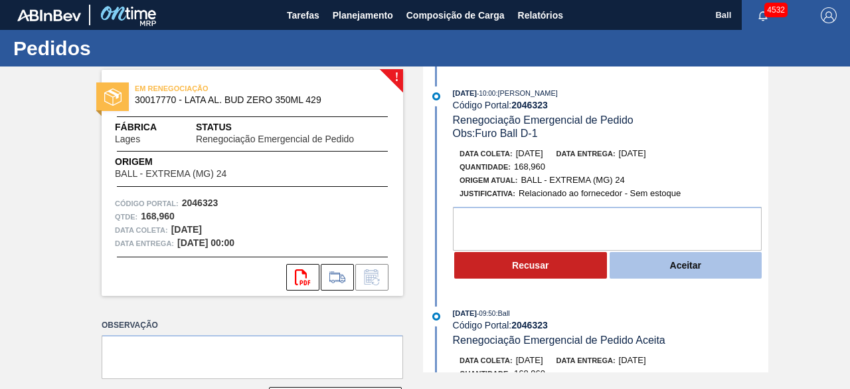
click at [709, 258] on button "Aceitar" at bounding box center [686, 265] width 153 height 27
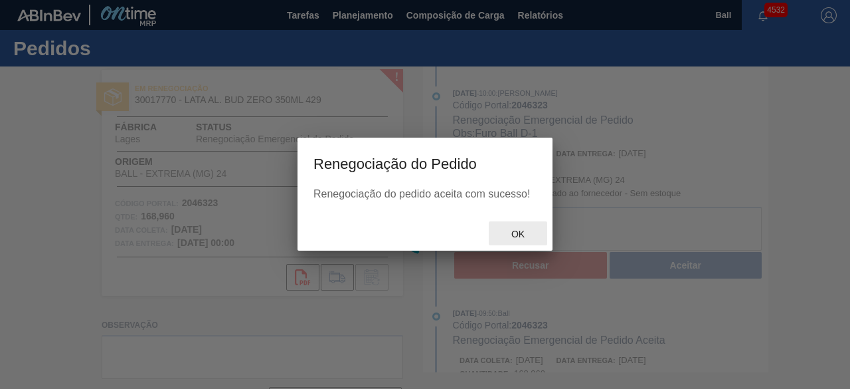
click at [517, 236] on span "Ok" at bounding box center [518, 234] width 35 height 11
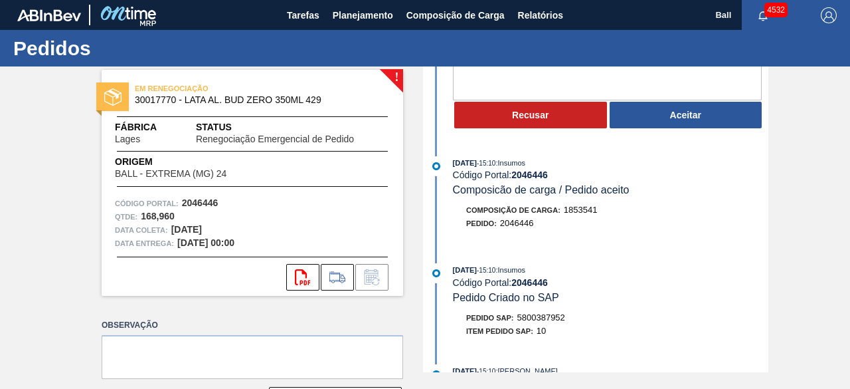
scroll to position [199, 0]
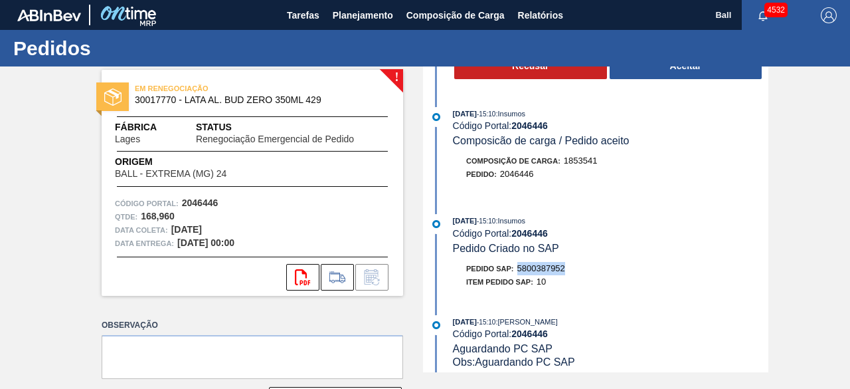
drag, startPoint x: 573, startPoint y: 274, endPoint x: 519, endPoint y: 271, distance: 53.9
click at [519, 271] on div "Pedido SAP: 5800387952" at bounding box center [611, 268] width 316 height 13
copy span "5800387952"
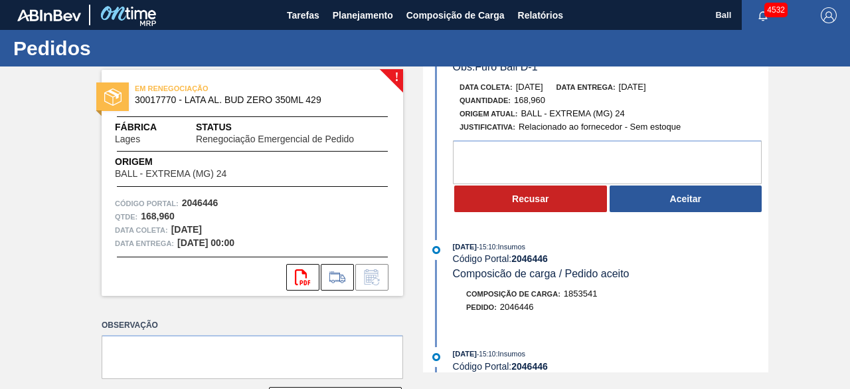
scroll to position [0, 0]
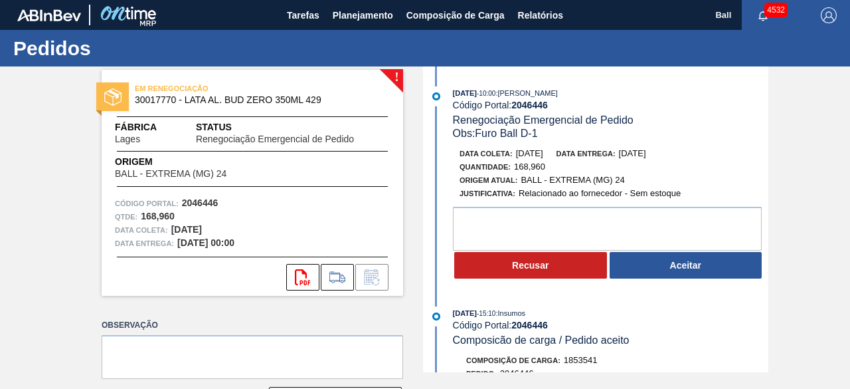
drag, startPoint x: 561, startPoint y: 156, endPoint x: 515, endPoint y: 153, distance: 45.2
click at [515, 153] on div "Data [PERSON_NAME]: [DATE] Data entrega: [DATE]" at bounding box center [618, 153] width 316 height 13
copy span "[DATE]"
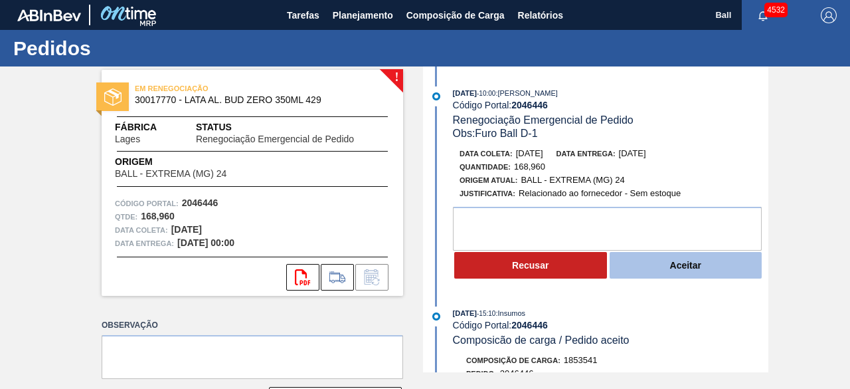
click at [701, 268] on button "Aceitar" at bounding box center [686, 265] width 153 height 27
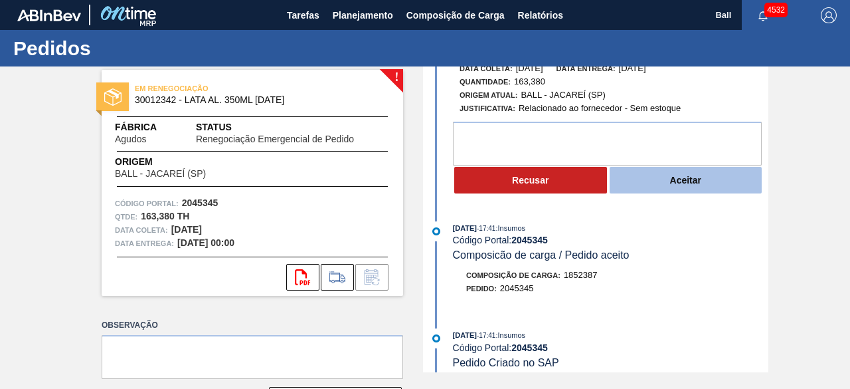
scroll to position [133, 0]
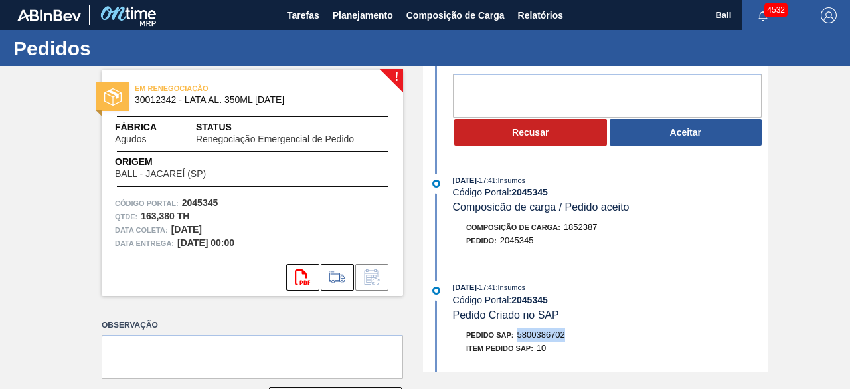
drag, startPoint x: 565, startPoint y: 333, endPoint x: 519, endPoint y: 341, distance: 45.8
click at [519, 339] on span "5800386702" at bounding box center [541, 334] width 48 height 10
copy span "5800386702"
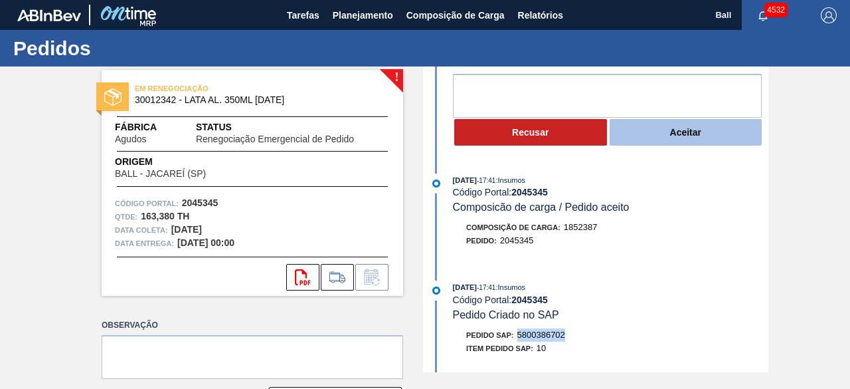
click at [674, 130] on button "Aceitar" at bounding box center [686, 132] width 153 height 27
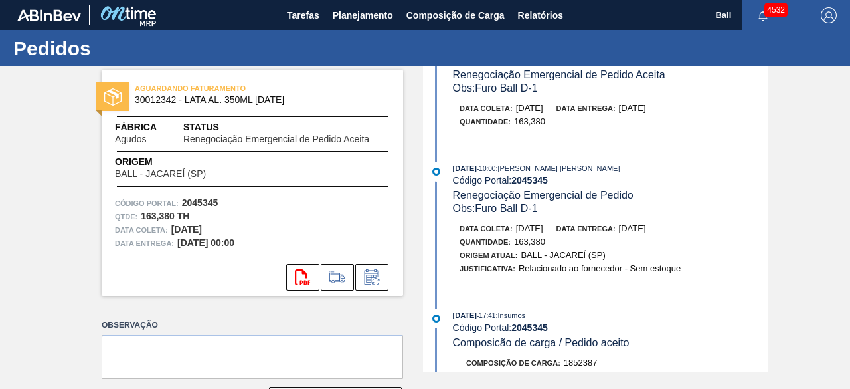
scroll to position [0, 0]
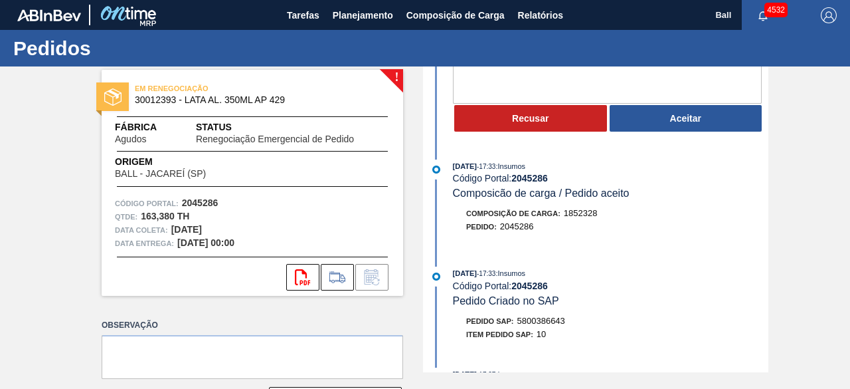
scroll to position [199, 0]
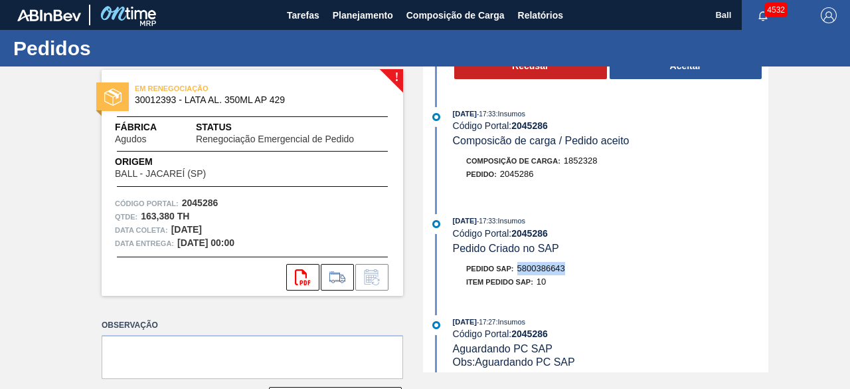
drag, startPoint x: 546, startPoint y: 270, endPoint x: 518, endPoint y: 270, distance: 27.9
click at [518, 270] on div "Pedido SAP: 5800386643" at bounding box center [611, 268] width 316 height 13
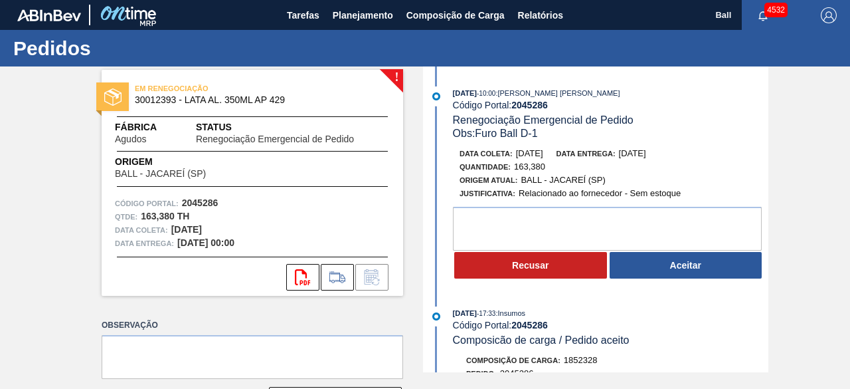
drag, startPoint x: 557, startPoint y: 155, endPoint x: 514, endPoint y: 152, distance: 42.6
click at [514, 152] on div "Data [PERSON_NAME]: [DATE] Data entrega: [DATE]" at bounding box center [618, 153] width 316 height 13
copy span "[DATE]"
click at [726, 271] on button "Aceitar" at bounding box center [686, 265] width 153 height 27
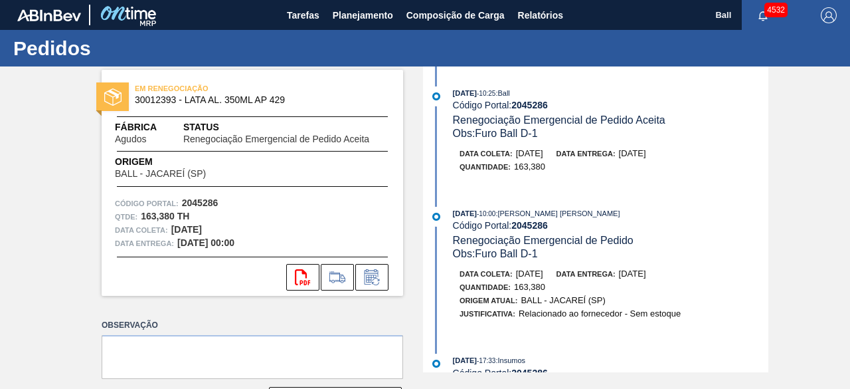
scroll to position [199, 0]
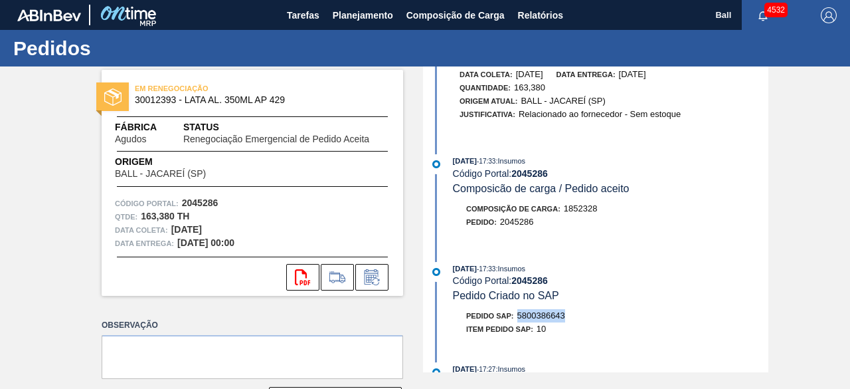
drag, startPoint x: 570, startPoint y: 322, endPoint x: 549, endPoint y: 314, distance: 22.5
click at [519, 320] on div "Pedido SAP: 5800386643" at bounding box center [611, 315] width 316 height 13
copy span "5800386643"
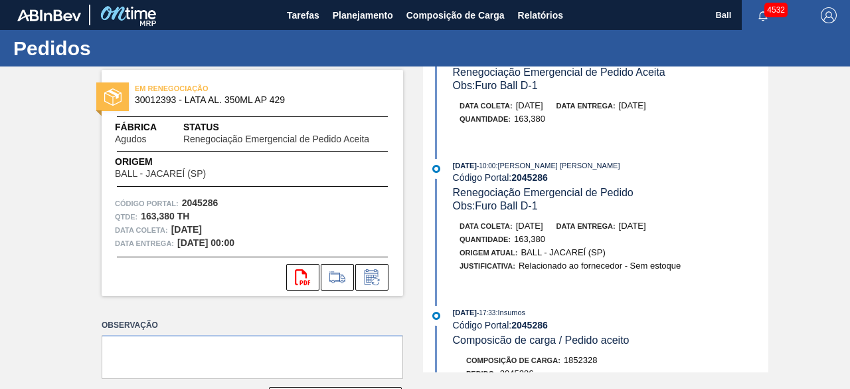
scroll to position [0, 0]
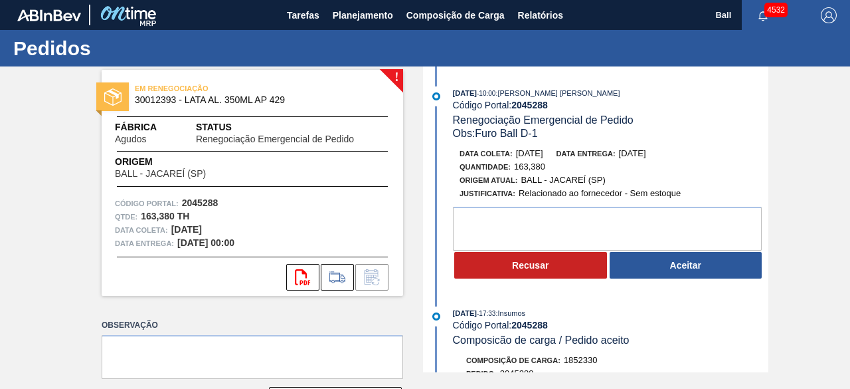
scroll to position [199, 0]
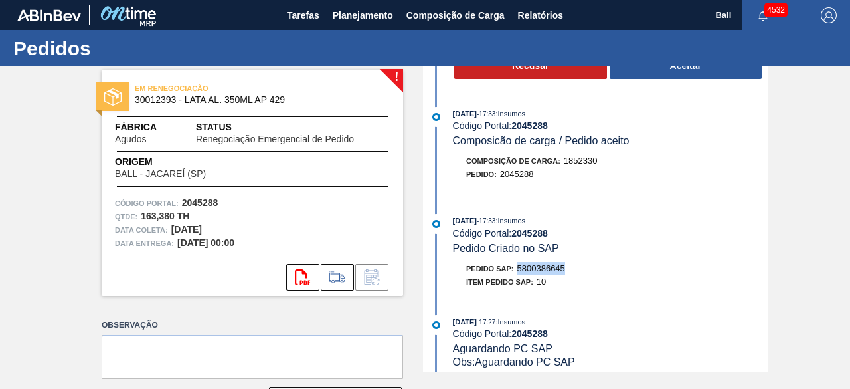
drag, startPoint x: 546, startPoint y: 274, endPoint x: 517, endPoint y: 273, distance: 29.3
click at [517, 273] on div "Pedido SAP: 5800386645" at bounding box center [611, 268] width 316 height 13
copy span "5800386645"
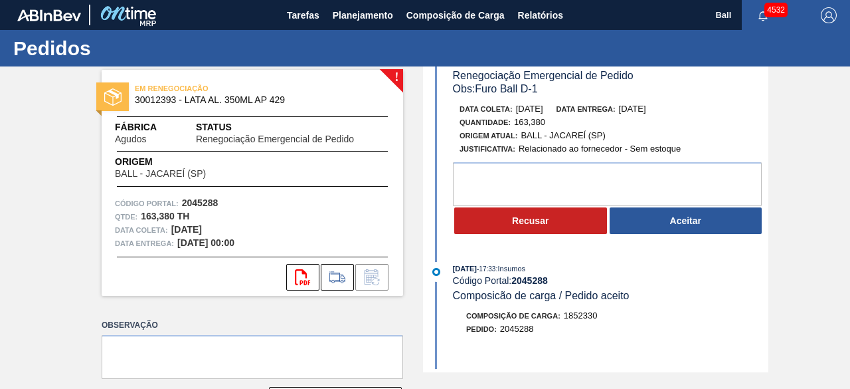
scroll to position [0, 0]
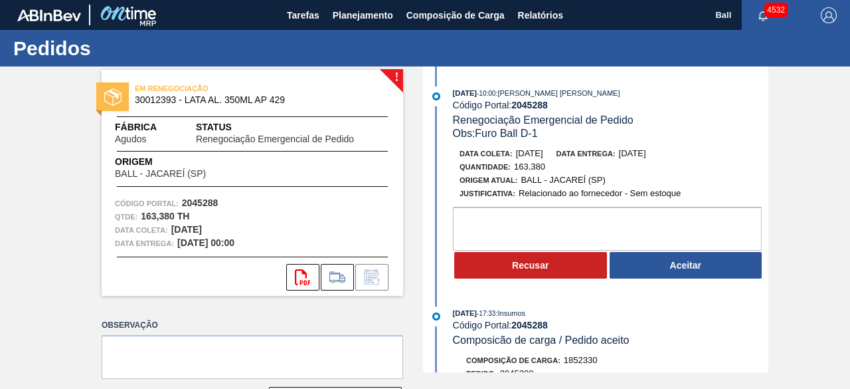
drag, startPoint x: 557, startPoint y: 155, endPoint x: 514, endPoint y: 153, distance: 42.5
click at [514, 153] on div "Data coleta: 05/10/2025" at bounding box center [502, 153] width 84 height 13
copy span "[DATE]"
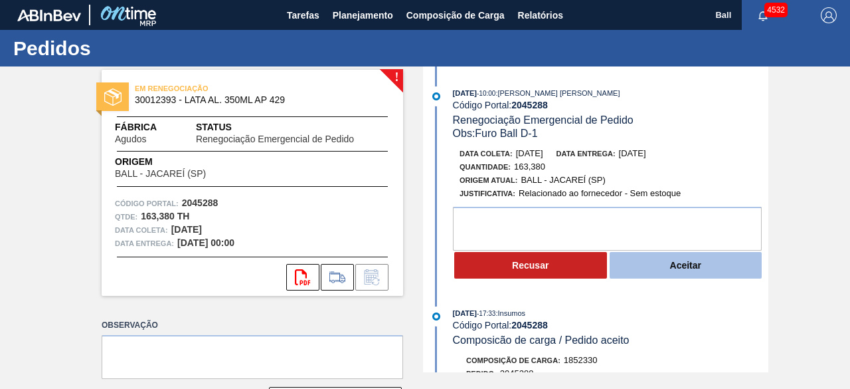
click at [685, 254] on button "Aceitar" at bounding box center [686, 265] width 153 height 27
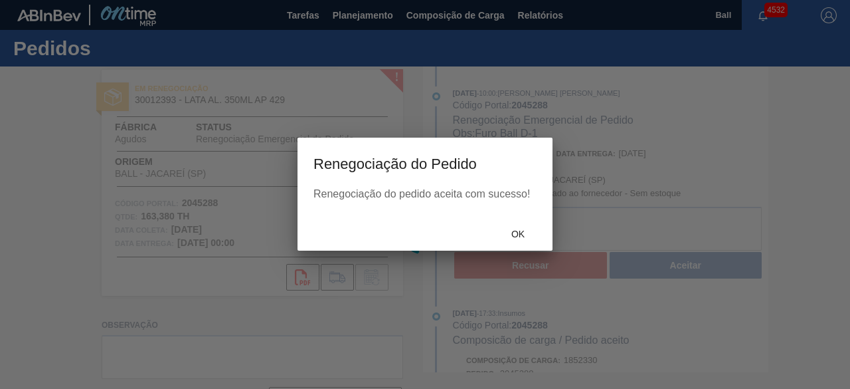
click at [521, 236] on span "Ok" at bounding box center [518, 234] width 35 height 11
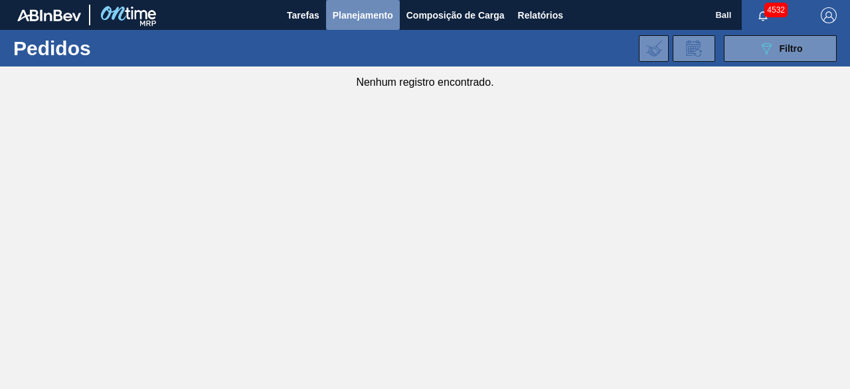
click at [381, 11] on span "Planejamento" at bounding box center [363, 15] width 60 height 16
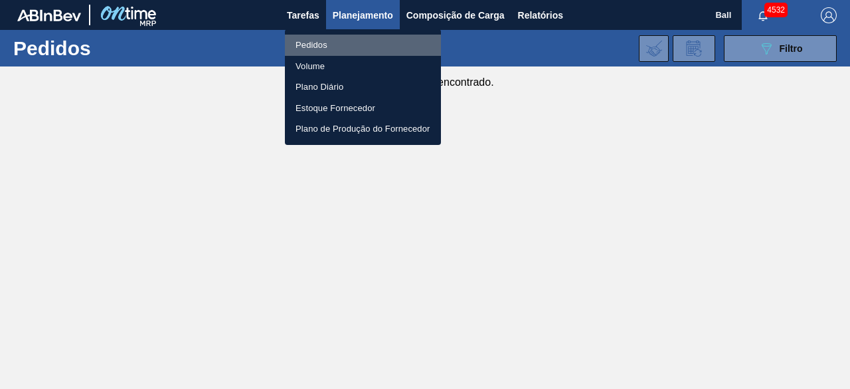
click at [350, 36] on li "Pedidos" at bounding box center [363, 45] width 156 height 21
